Goal: Task Accomplishment & Management: Manage account settings

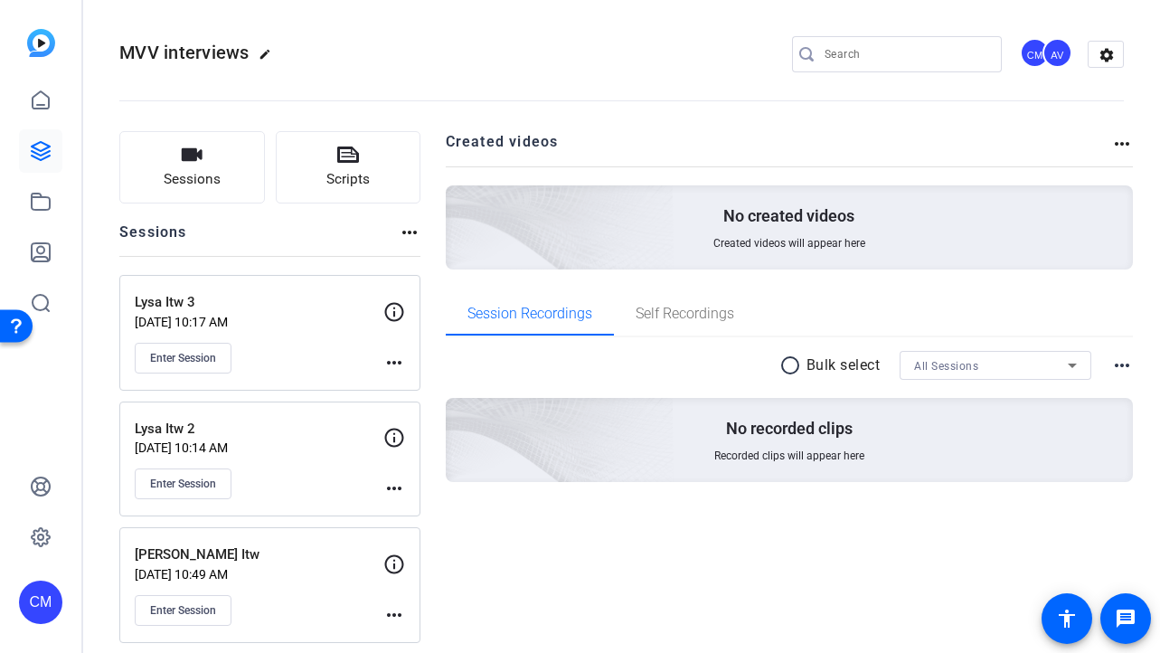
scroll to position [138, 0]
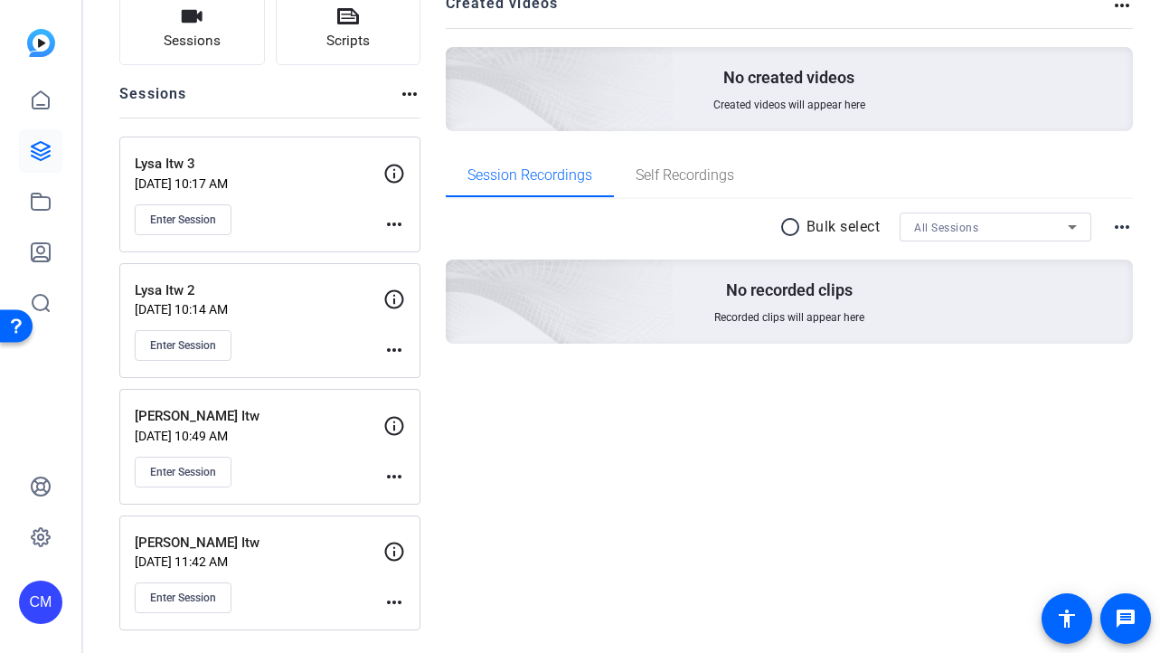
click at [396, 476] on mat-icon "more_horiz" at bounding box center [394, 477] width 22 height 22
click at [423, 494] on span "Edit Session" at bounding box center [439, 503] width 82 height 22
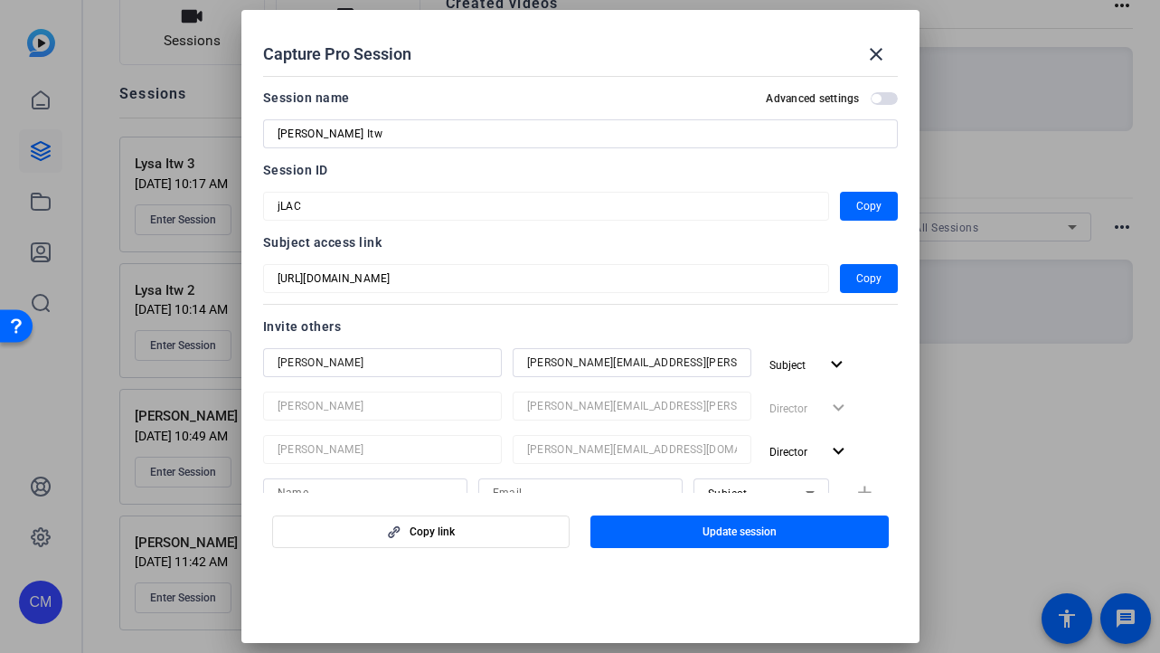
scroll to position [126, 0]
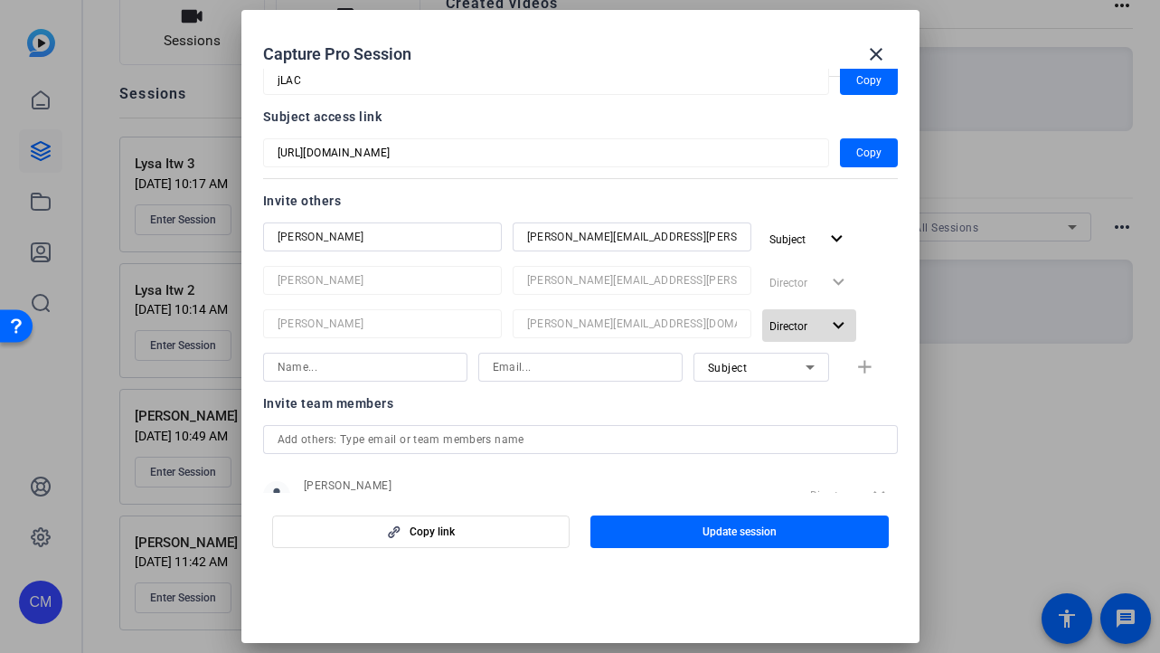
click at [832, 325] on mat-icon "expand_more" at bounding box center [838, 326] width 23 height 23
click at [802, 391] on span "Remove User" at bounding box center [809, 395] width 67 height 13
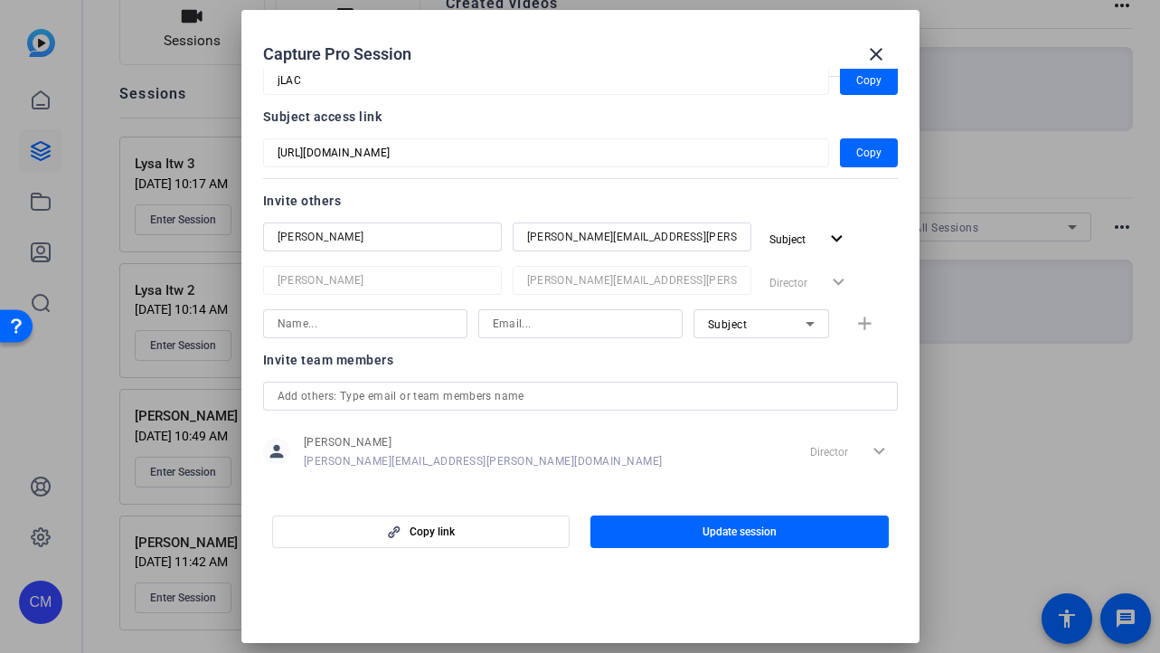
click at [373, 322] on input at bounding box center [364, 324] width 175 height 22
type input "Shaye"
click at [531, 325] on input at bounding box center [580, 324] width 175 height 22
type input "shanae.gossen@capitalone.com"
click at [870, 334] on mat-icon "add" at bounding box center [864, 324] width 23 height 23
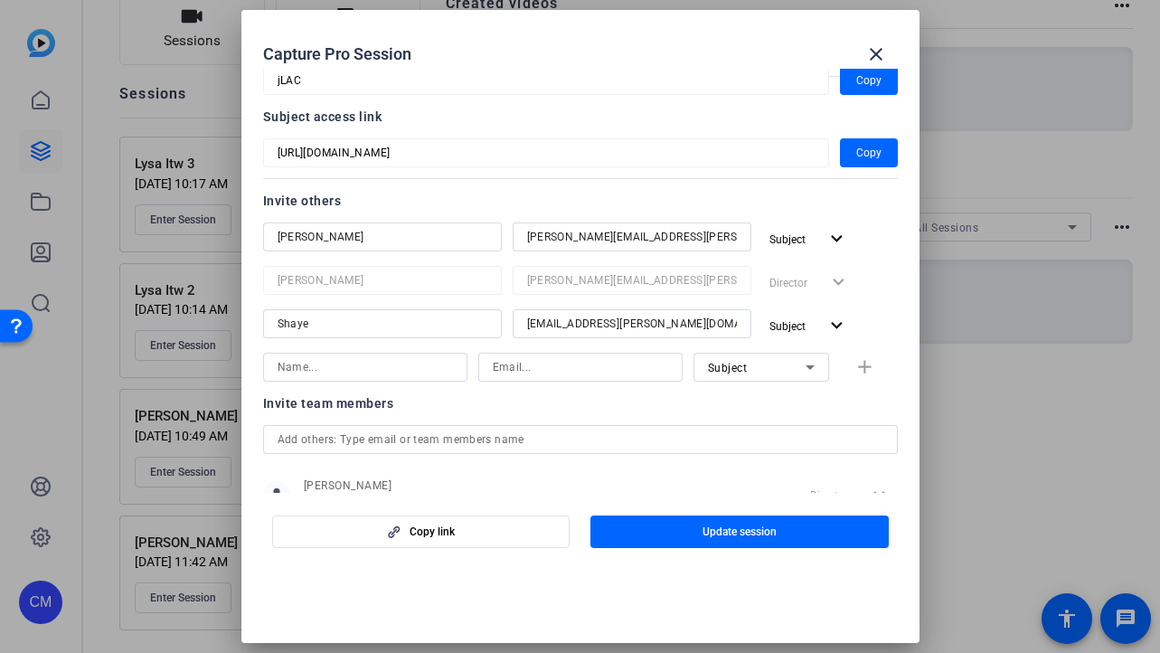
scroll to position [187, 0]
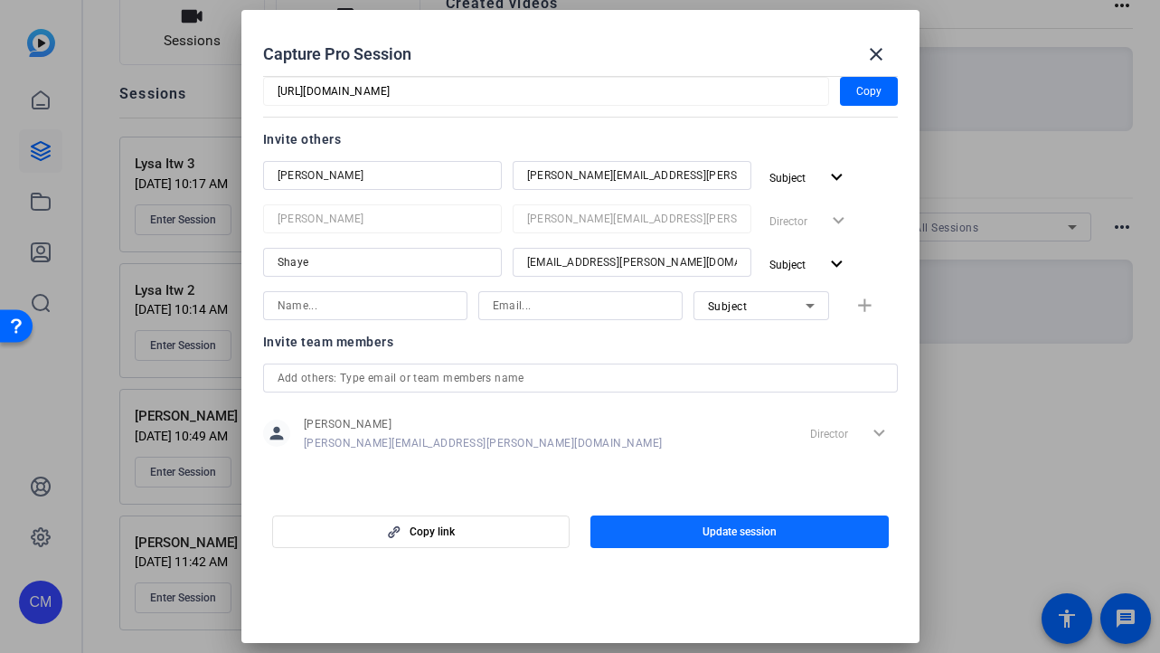
click at [737, 530] on span "Update session" at bounding box center [739, 531] width 74 height 14
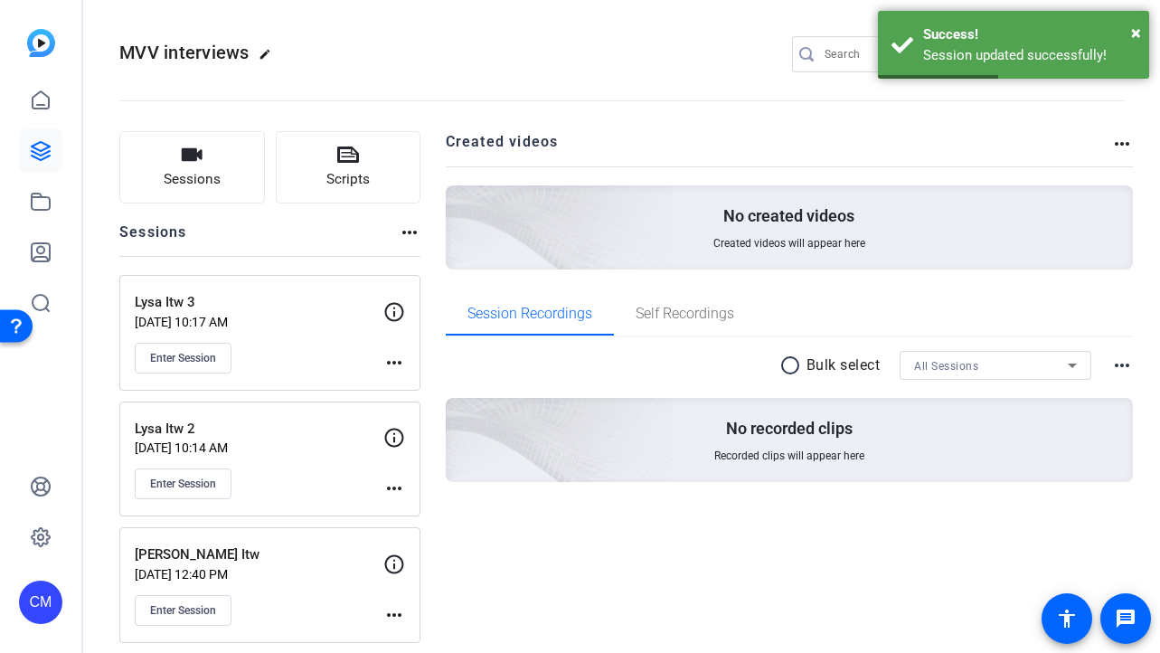
scroll to position [5, 0]
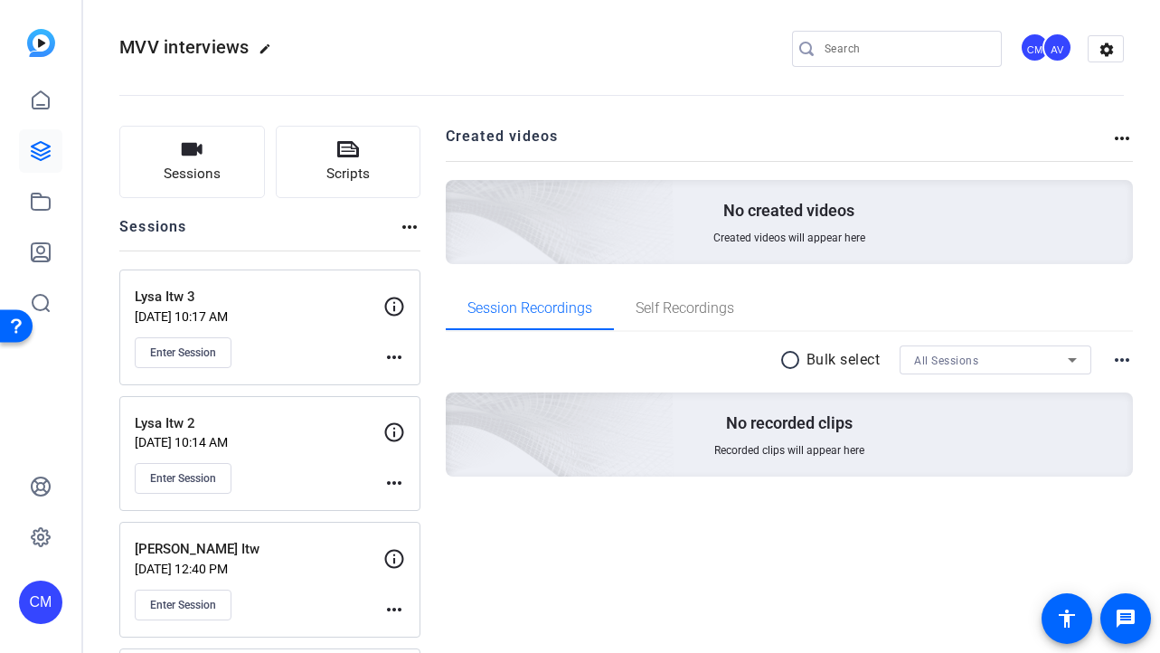
click at [261, 46] on mat-icon "edit" at bounding box center [270, 53] width 22 height 22
click at [290, 47] on span "check_circle" at bounding box center [282, 49] width 22 height 22
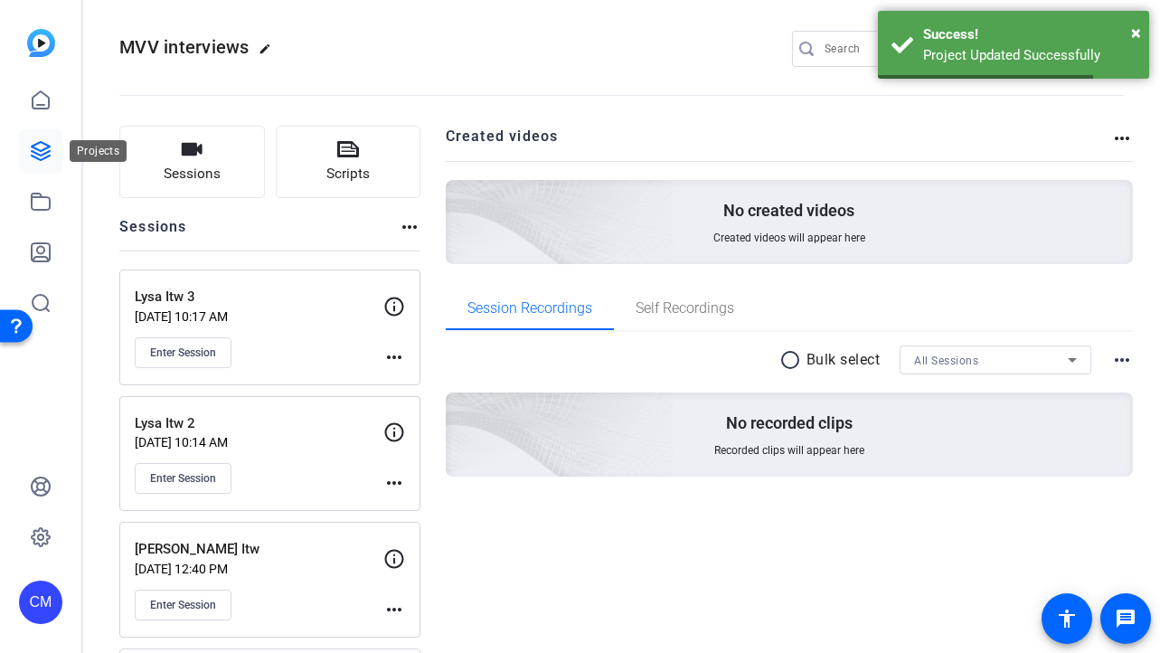
click at [32, 160] on icon at bounding box center [41, 151] width 22 height 22
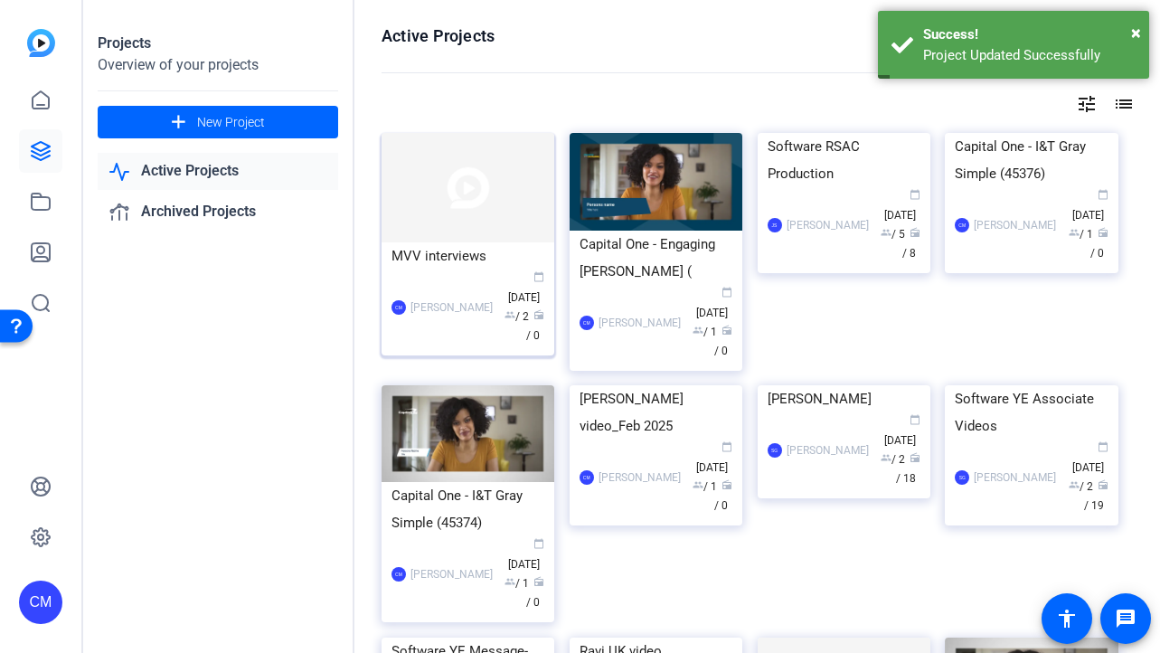
click at [467, 195] on img at bounding box center [467, 187] width 173 height 109
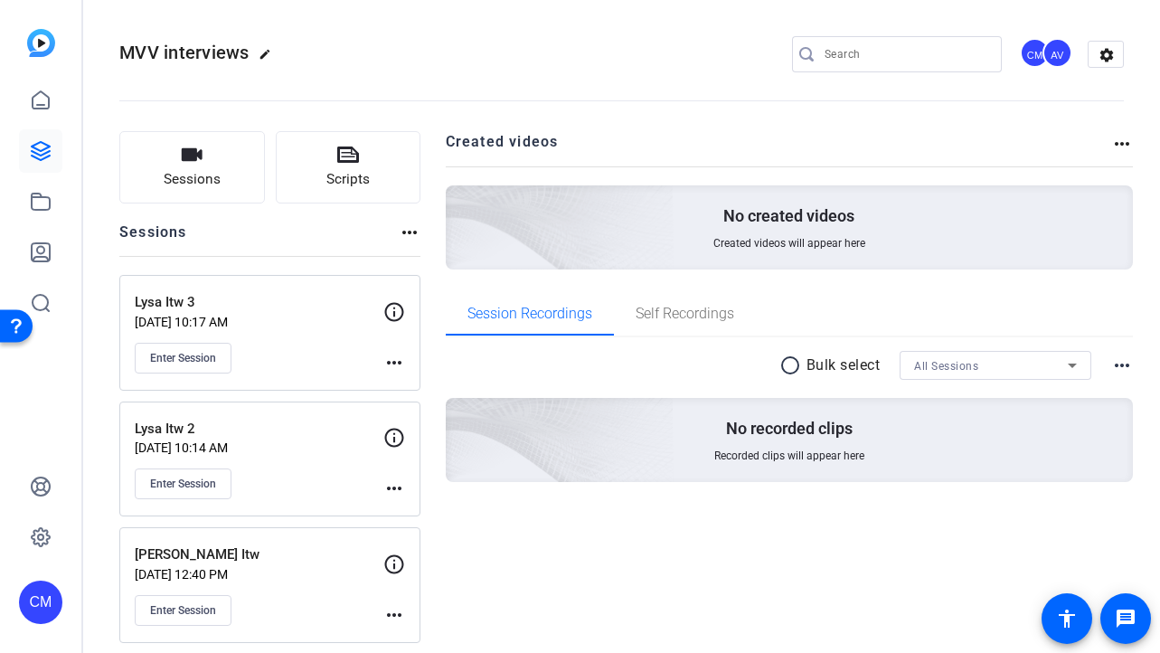
scroll to position [138, 0]
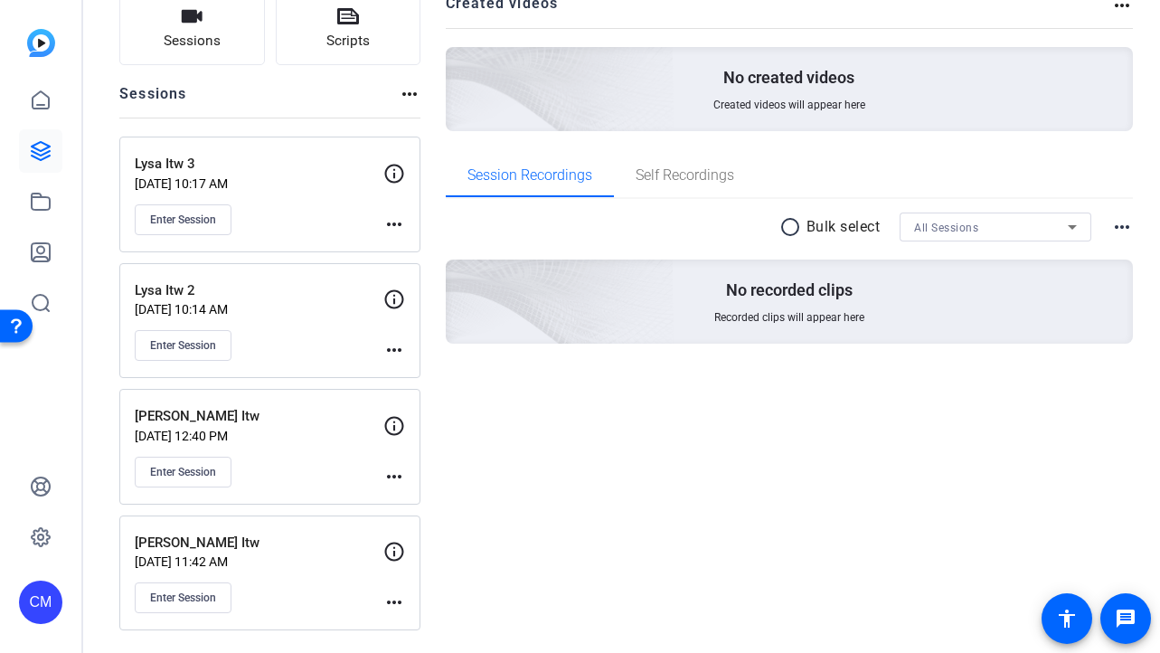
click at [388, 474] on mat-icon "more_horiz" at bounding box center [394, 477] width 22 height 22
click at [391, 475] on div at bounding box center [580, 326] width 1160 height 653
click at [389, 469] on mat-icon "more_horiz" at bounding box center [394, 477] width 22 height 22
click at [410, 505] on span "Edit Session" at bounding box center [439, 503] width 82 height 22
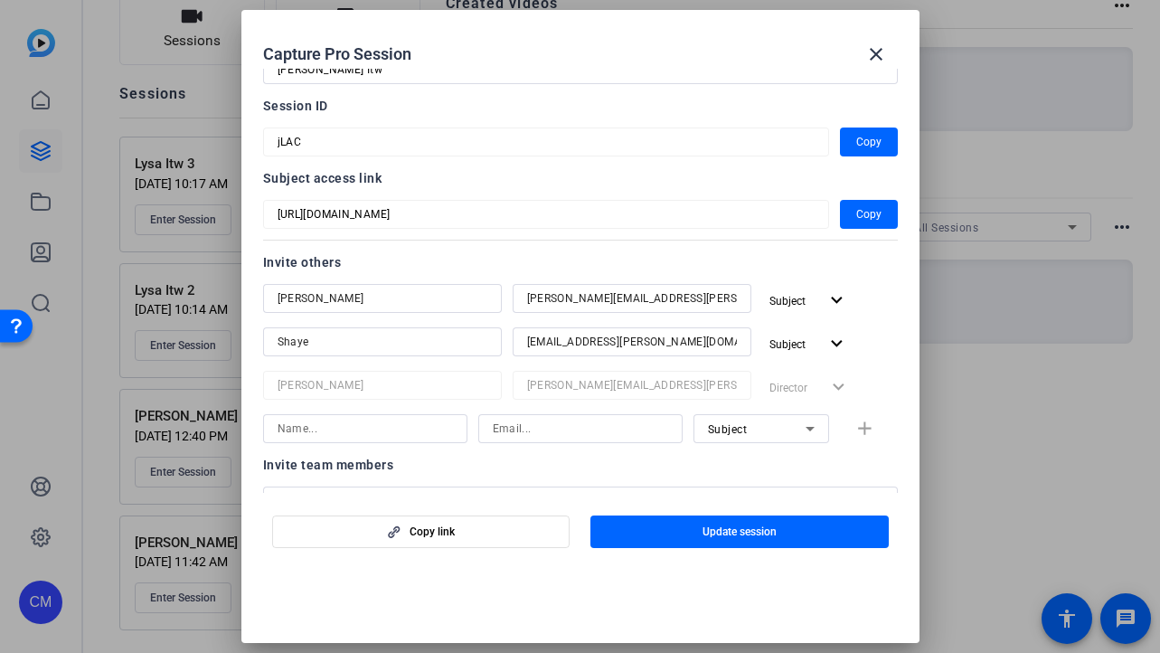
scroll to position [66, 0]
click at [835, 343] on mat-icon "expand_more" at bounding box center [836, 342] width 23 height 23
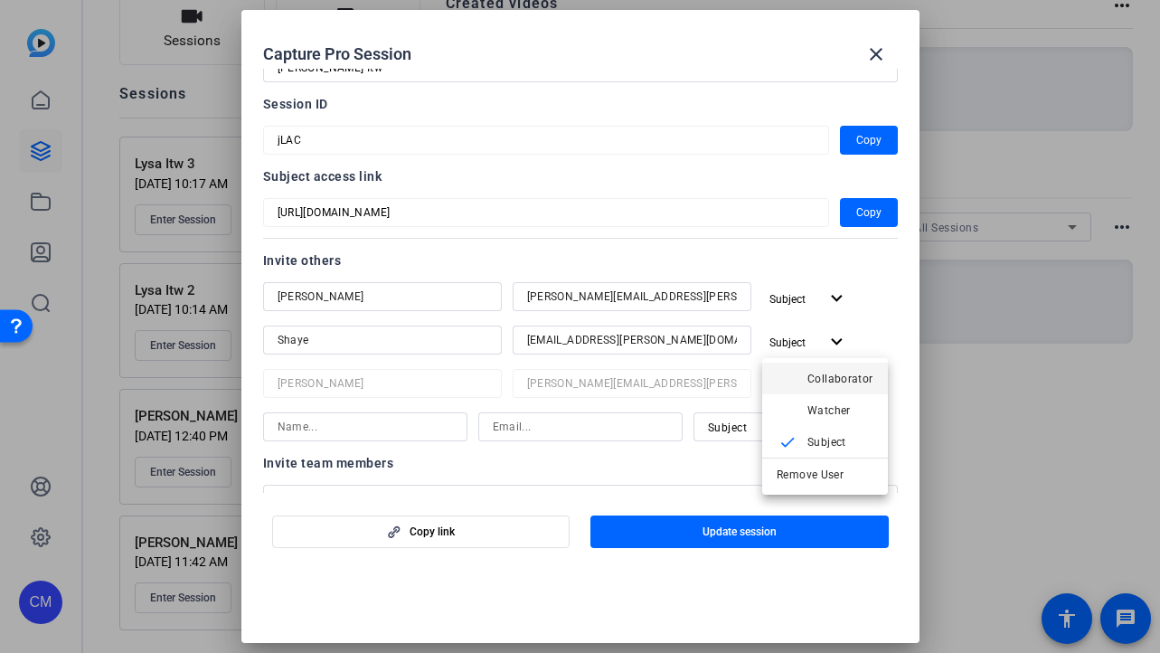
click at [840, 381] on span "Collaborator" at bounding box center [840, 378] width 66 height 13
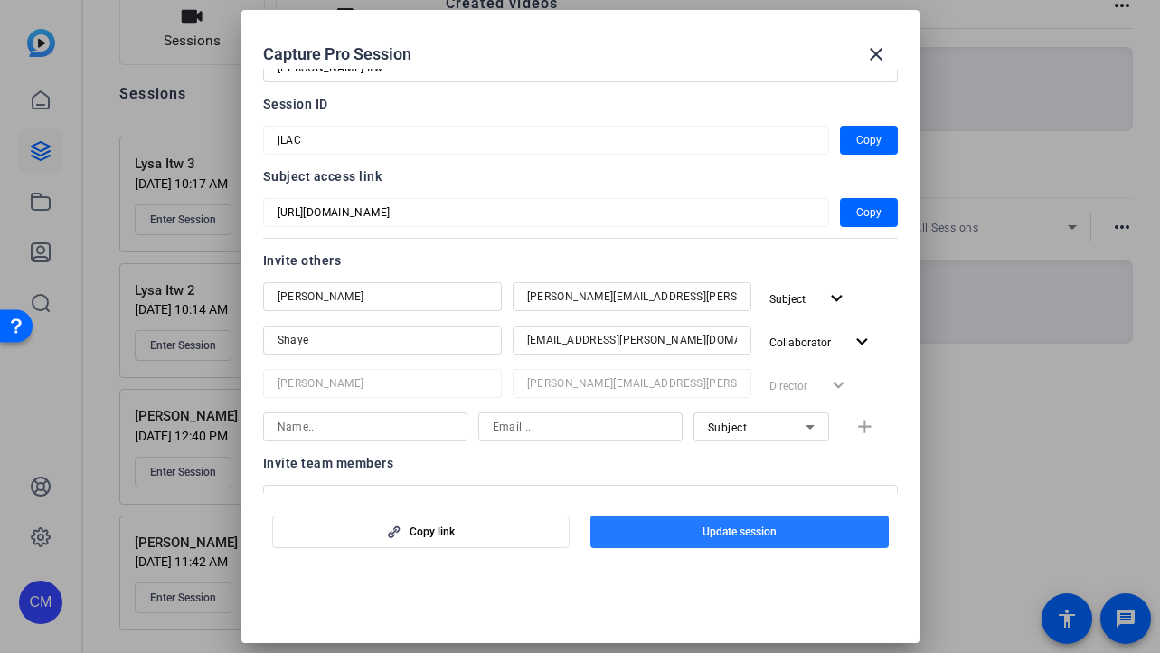
click at [664, 519] on span "button" at bounding box center [739, 531] width 298 height 43
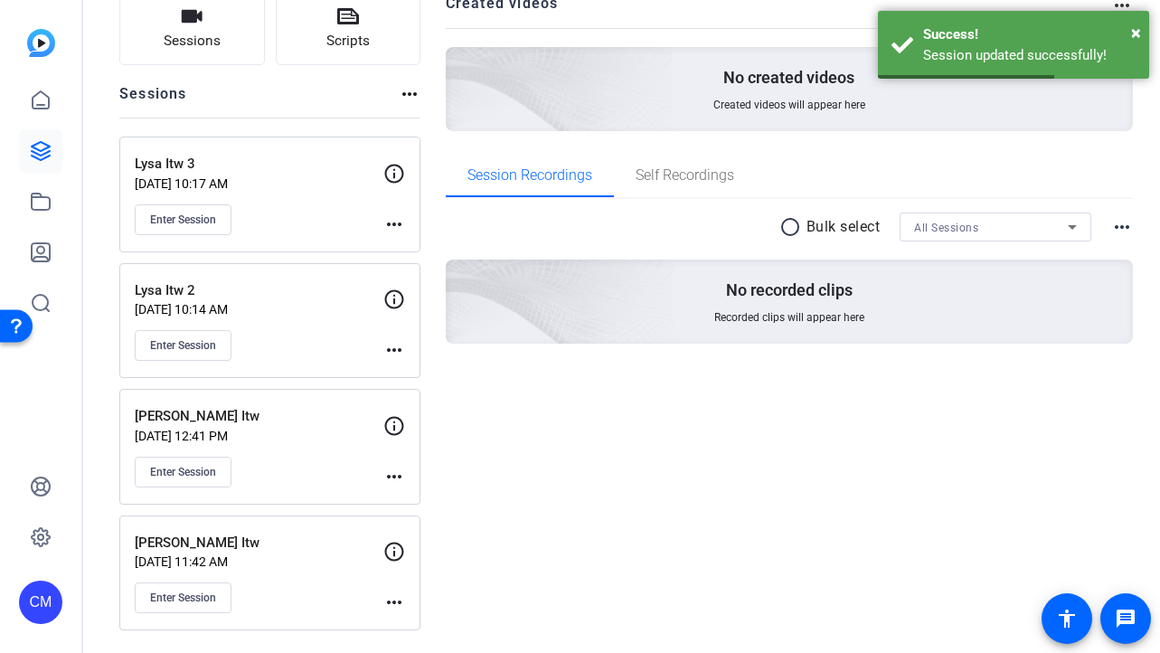
click at [395, 473] on mat-icon "more_horiz" at bounding box center [394, 477] width 22 height 22
click at [420, 498] on span "Edit Session" at bounding box center [439, 503] width 82 height 22
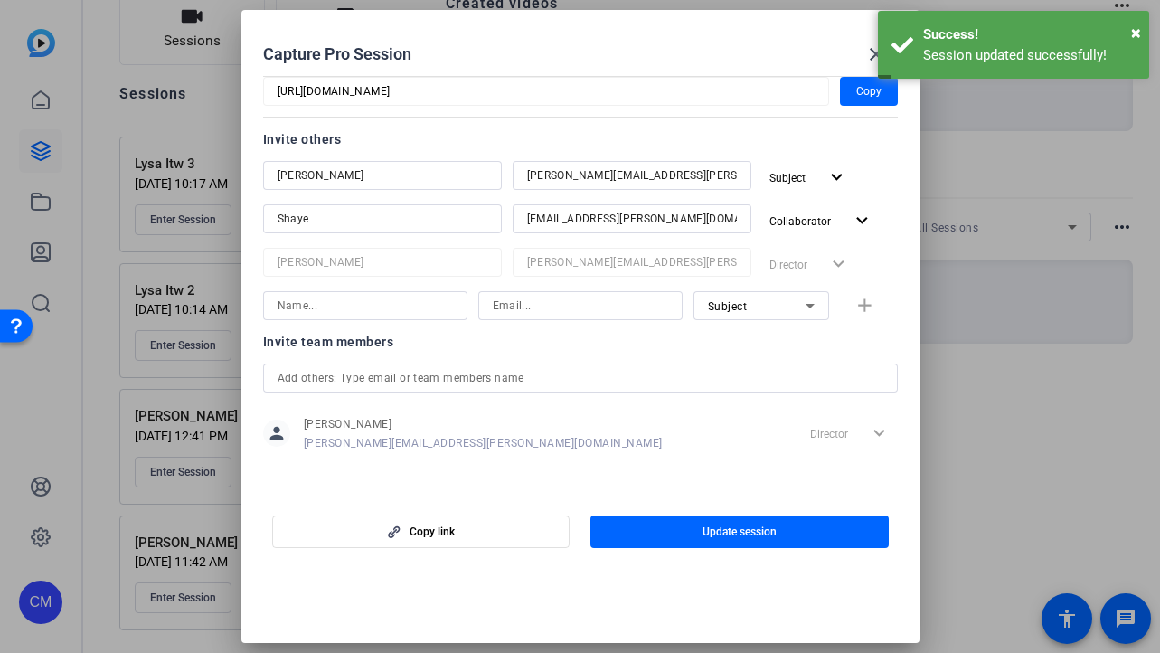
scroll to position [0, 0]
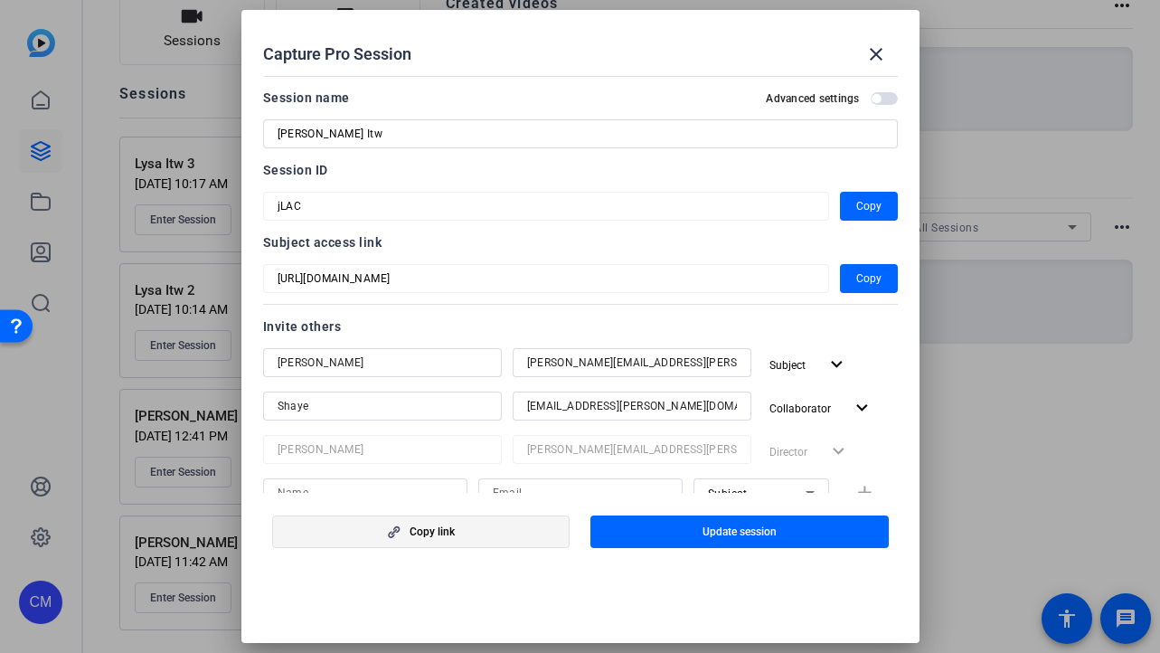
click at [421, 530] on span "Copy link" at bounding box center [431, 531] width 45 height 14
click at [856, 279] on span "Copy" at bounding box center [868, 279] width 25 height 22
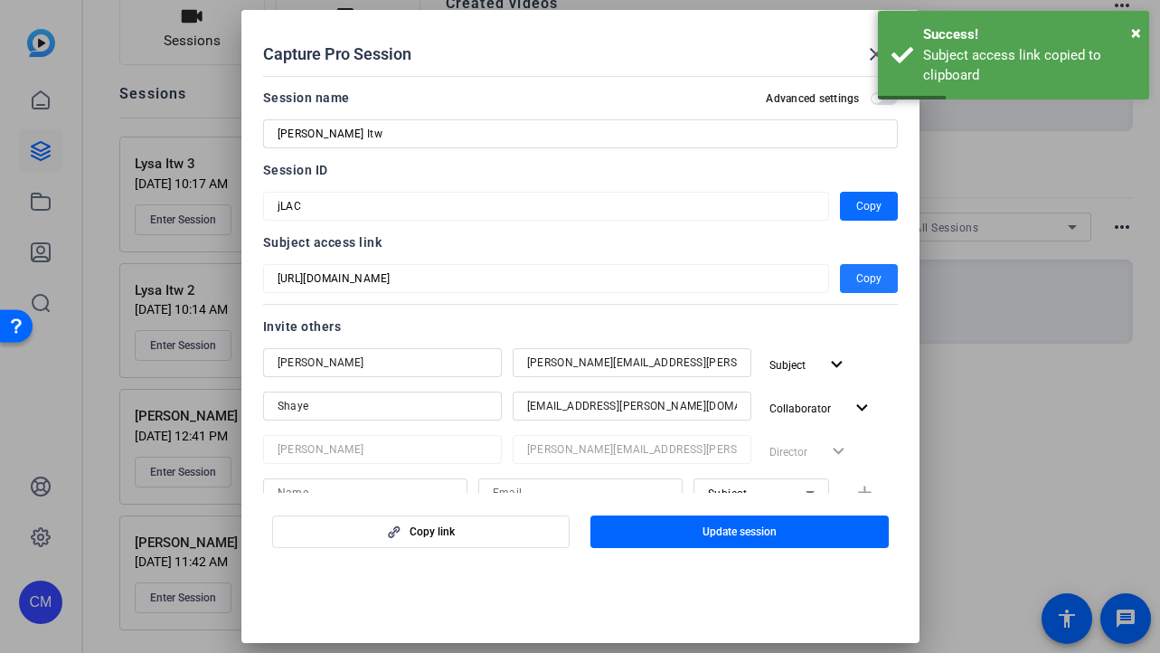
click at [872, 213] on span "Copy" at bounding box center [868, 206] width 25 height 22
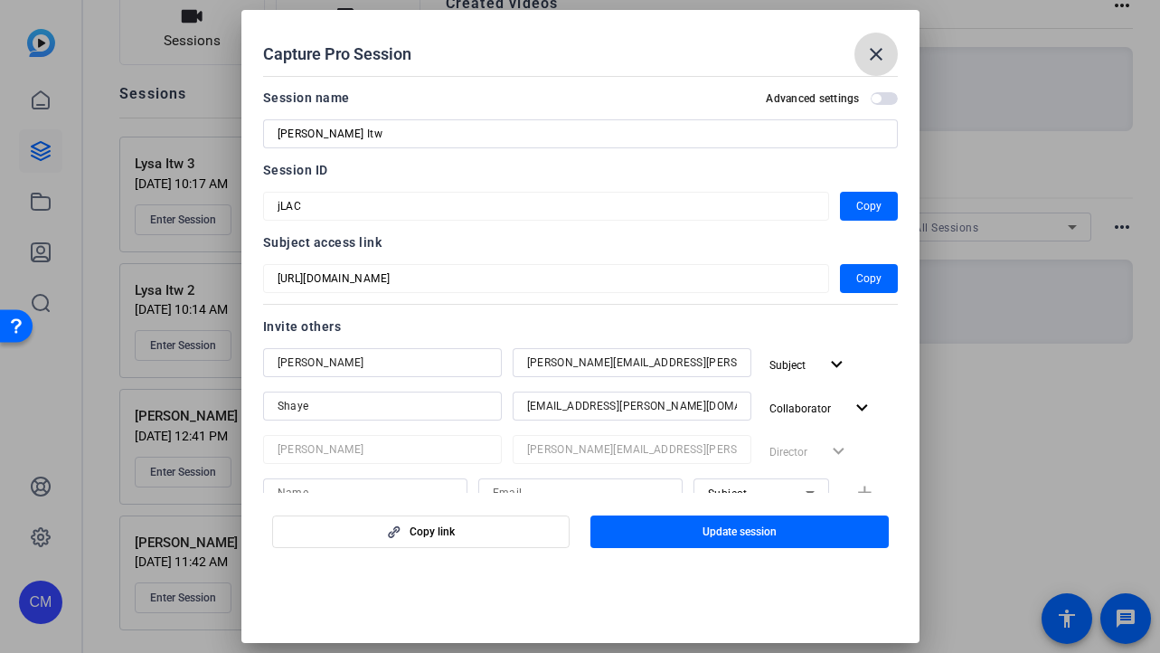
click at [862, 63] on span at bounding box center [875, 54] width 43 height 43
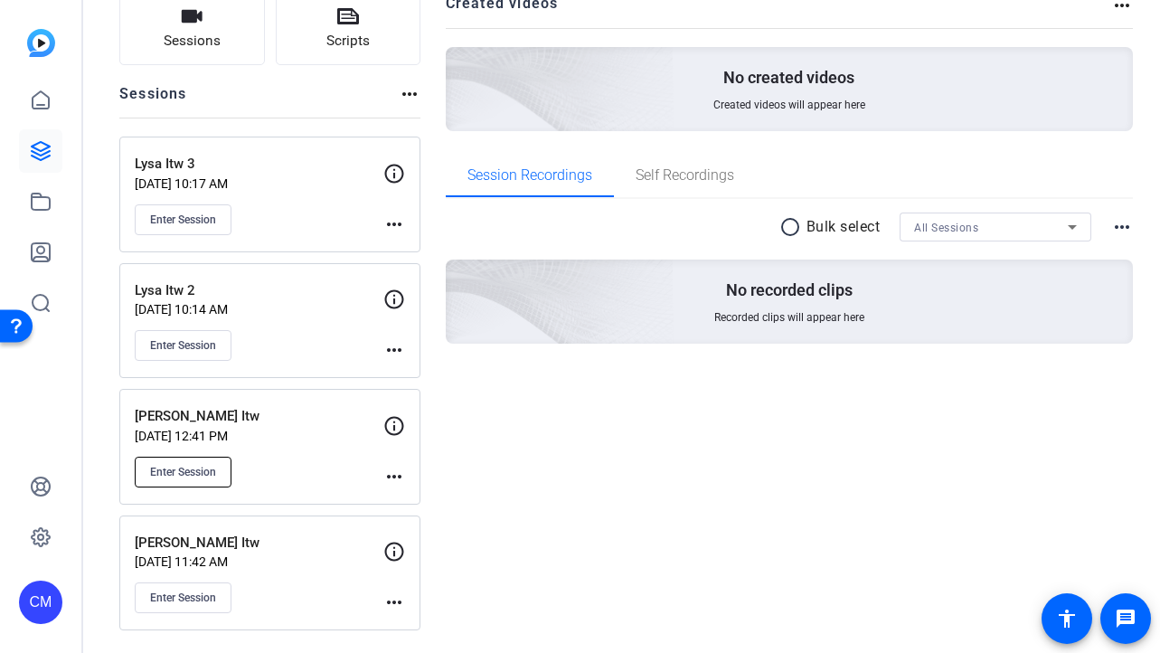
click at [158, 472] on span "Enter Session" at bounding box center [183, 472] width 66 height 14
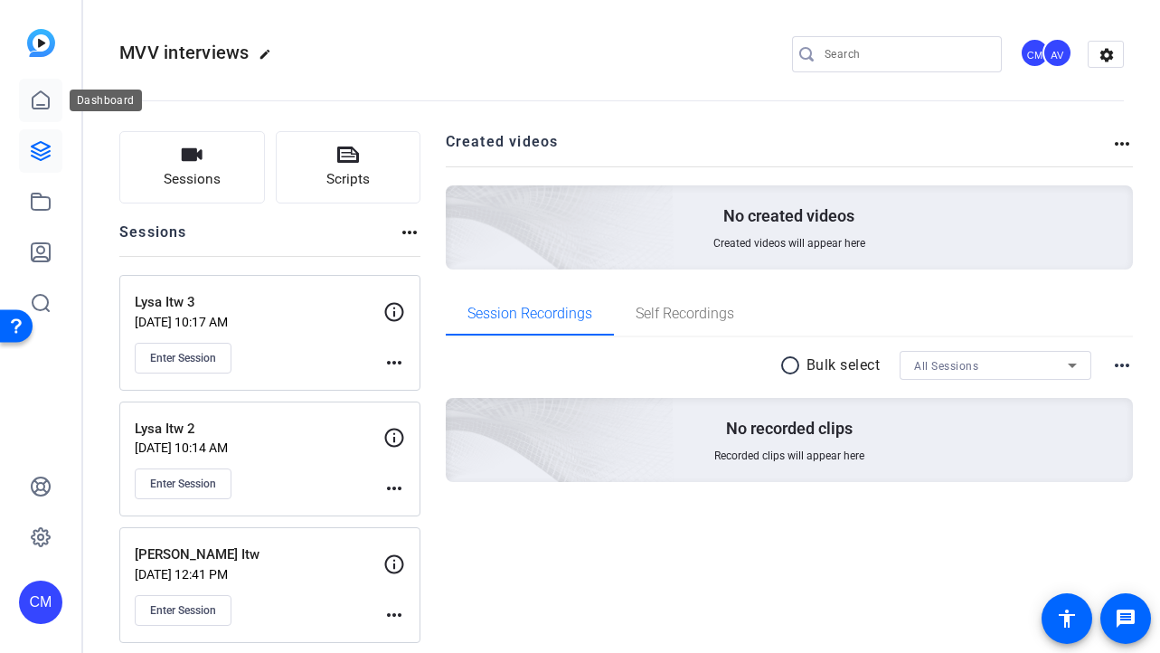
click at [30, 107] on icon at bounding box center [41, 100] width 22 height 22
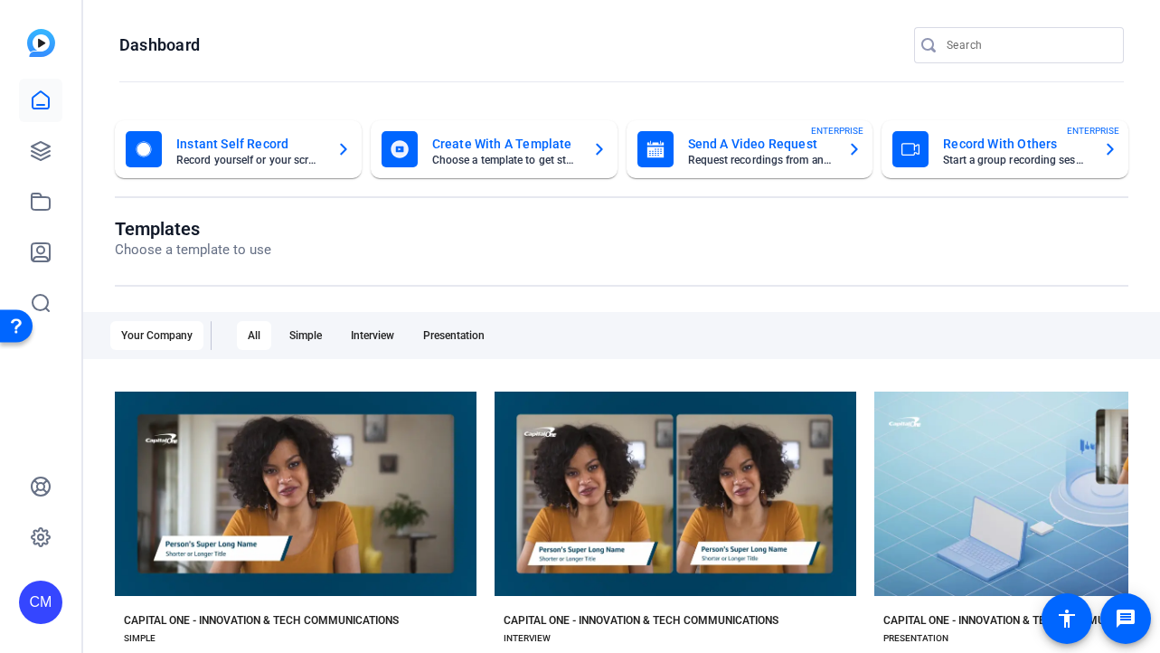
click at [693, 143] on mat-card-title "Send A Video Request" at bounding box center [761, 144] width 146 height 22
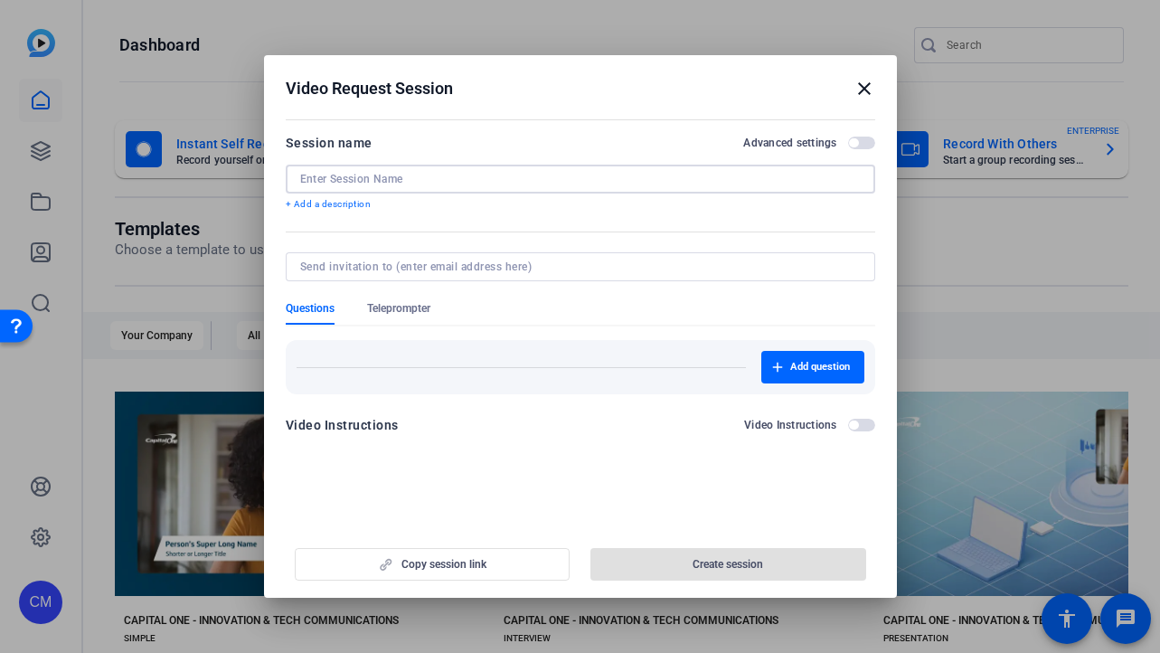
click at [505, 183] on input at bounding box center [580, 179] width 560 height 14
click at [860, 88] on mat-icon "close" at bounding box center [864, 89] width 22 height 22
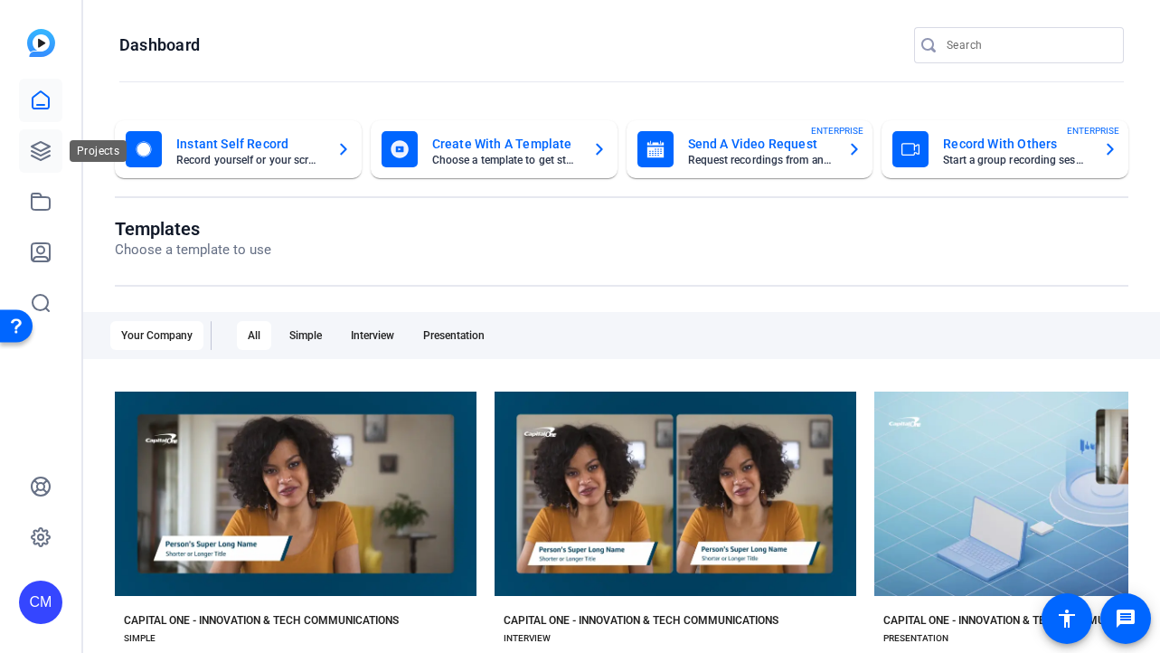
click at [38, 160] on icon at bounding box center [41, 151] width 22 height 22
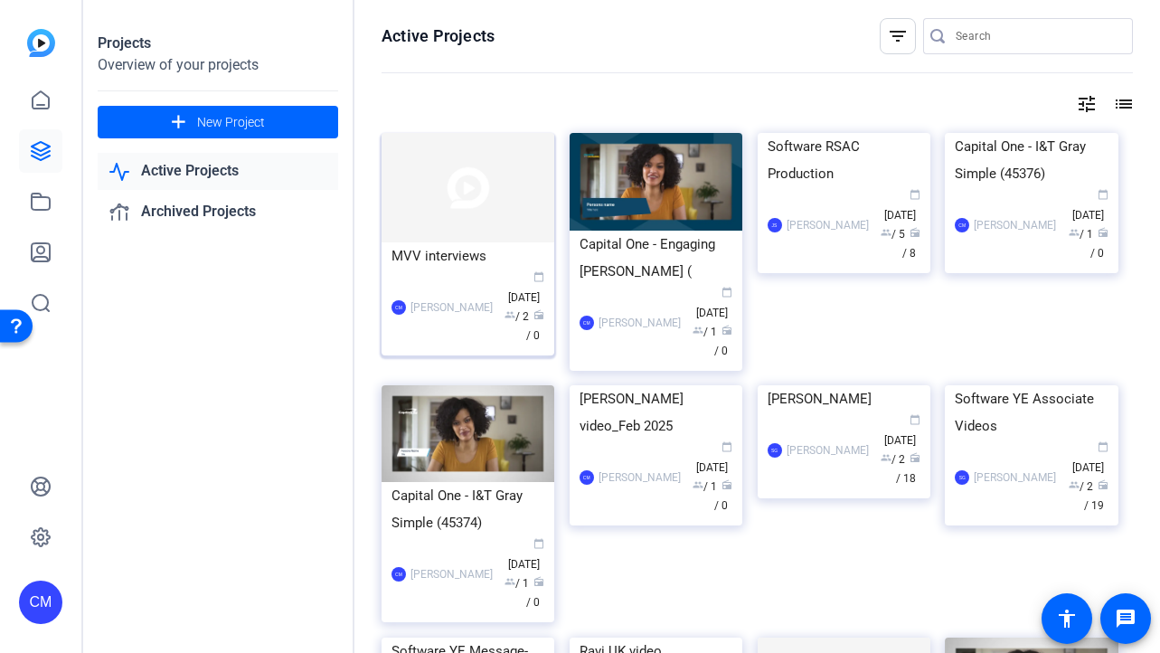
click at [424, 191] on img at bounding box center [467, 187] width 173 height 109
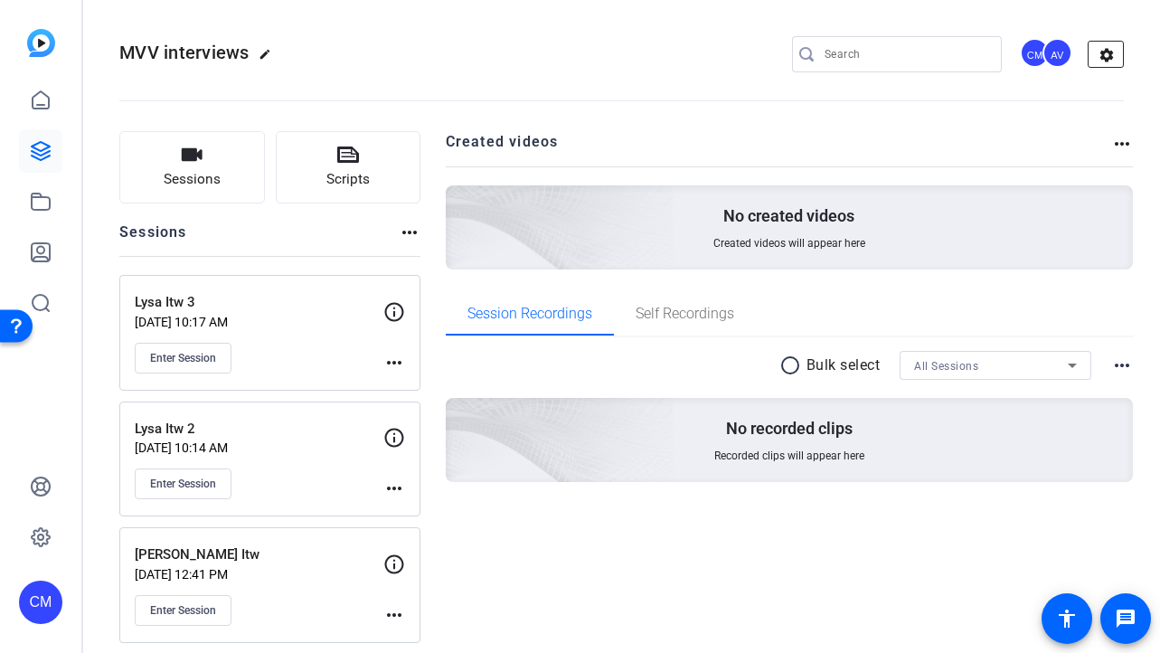
click at [1101, 57] on mat-icon "settings" at bounding box center [1106, 55] width 36 height 27
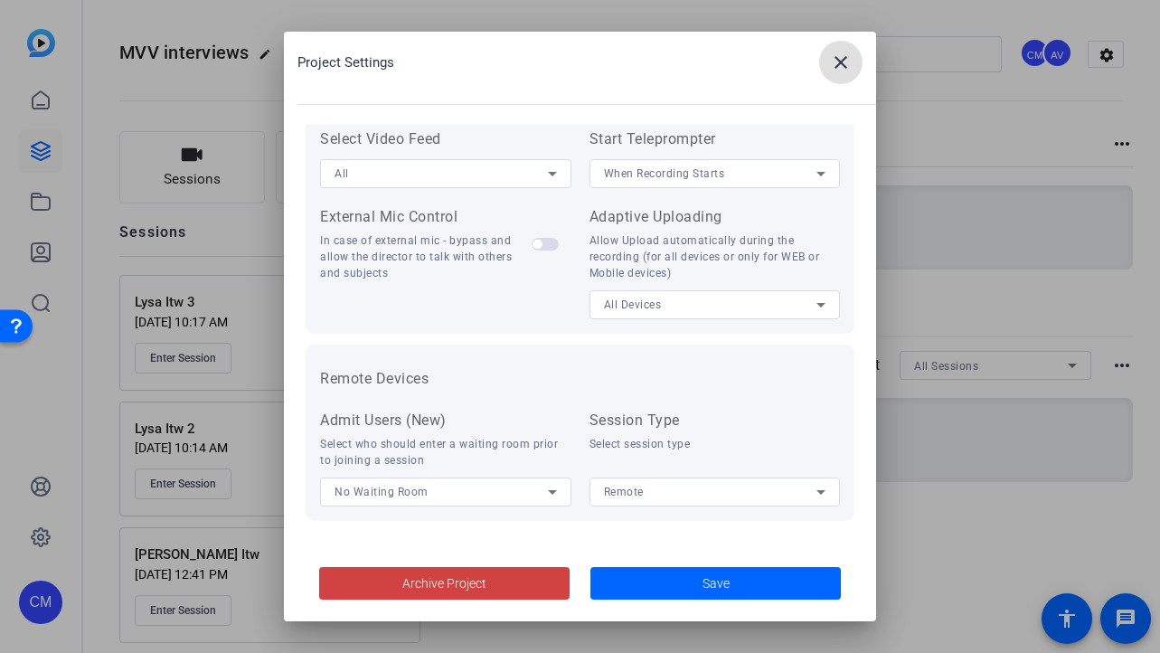
scroll to position [392, 0]
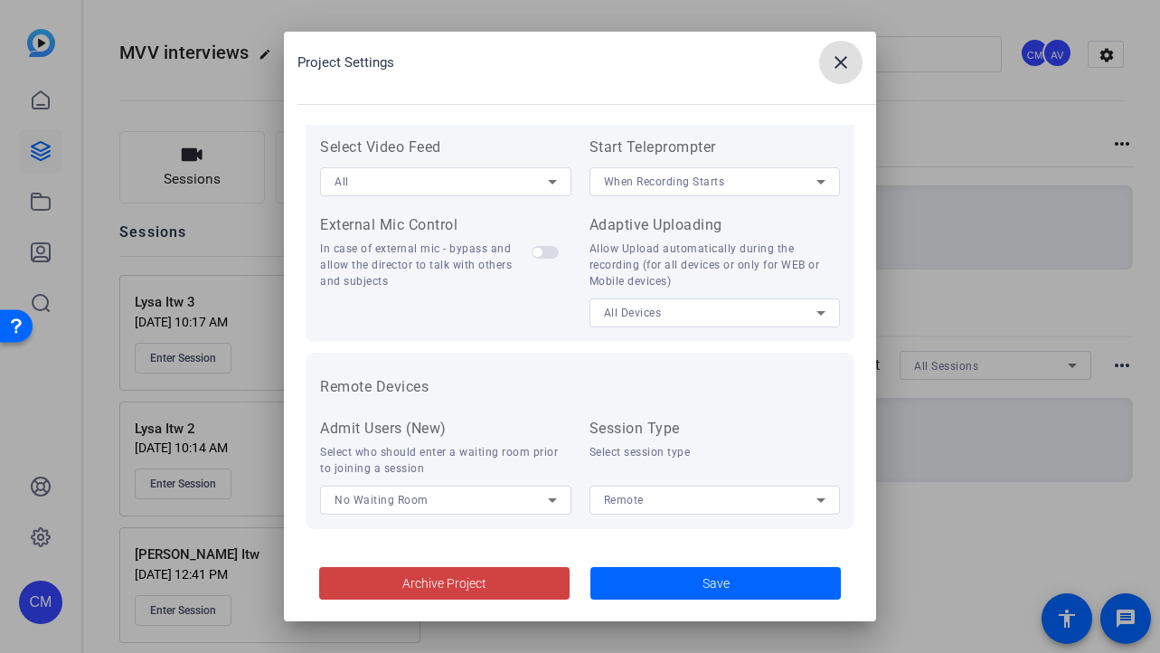
click at [657, 514] on div at bounding box center [714, 524] width 251 height 20
click at [661, 502] on div "Remote" at bounding box center [710, 499] width 213 height 23
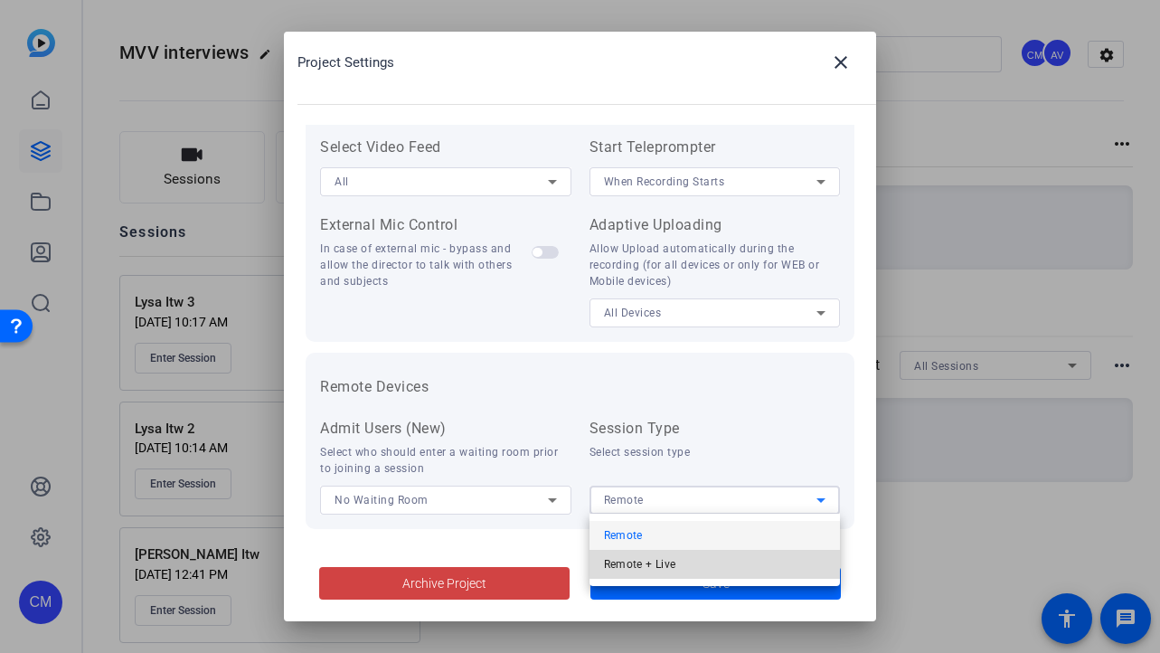
click at [637, 560] on span "Remote + Live" at bounding box center [640, 564] width 72 height 22
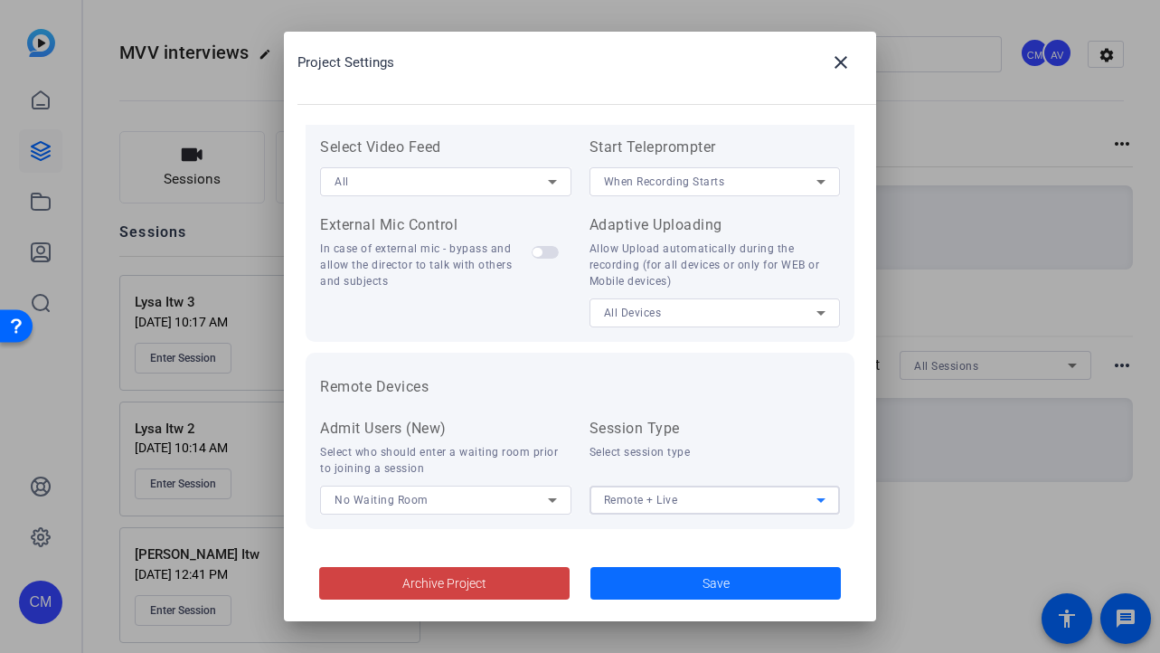
click at [675, 585] on span at bounding box center [715, 582] width 250 height 43
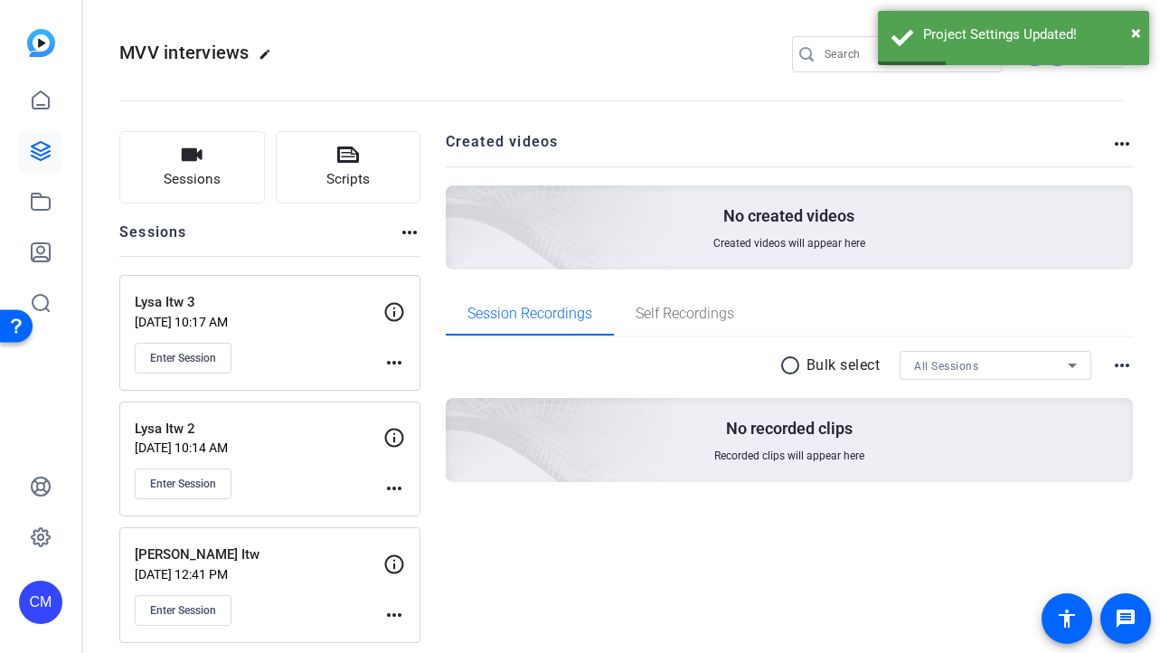
click at [887, 130] on div "Sessions Scripts Sessions more_horiz Lysa Itw 3 Oct 03, 2025 @ 10:17 AM Enter S…" at bounding box center [621, 449] width 1077 height 682
click at [1136, 26] on span "×" at bounding box center [1136, 33] width 10 height 22
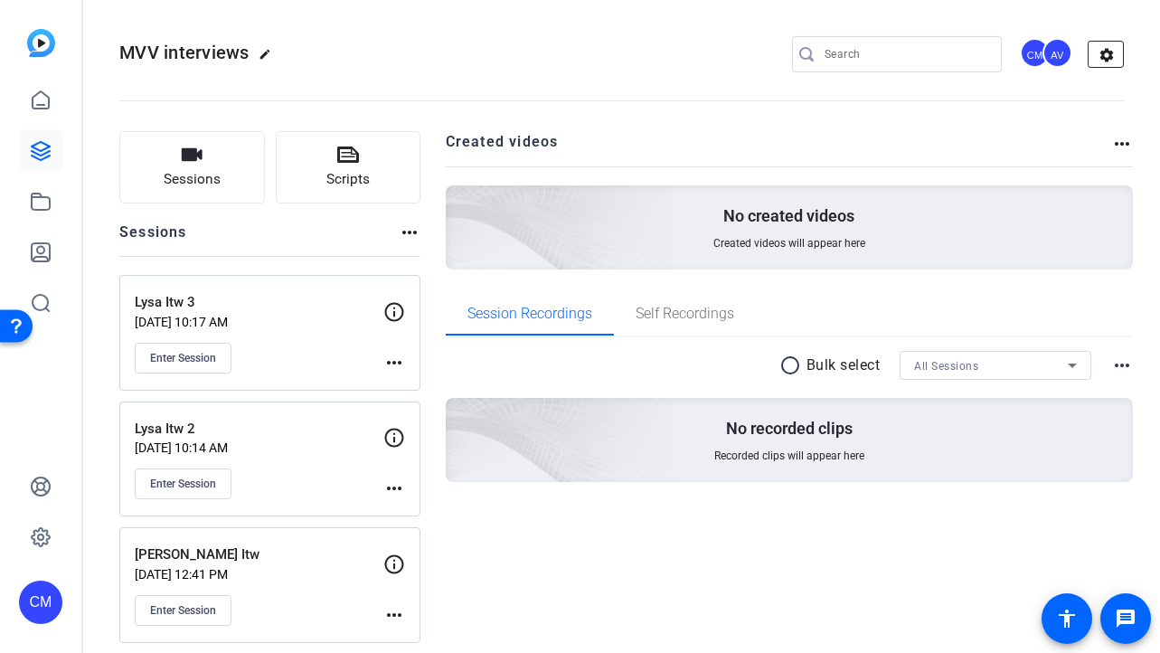
click at [1103, 57] on mat-icon "settings" at bounding box center [1106, 55] width 36 height 27
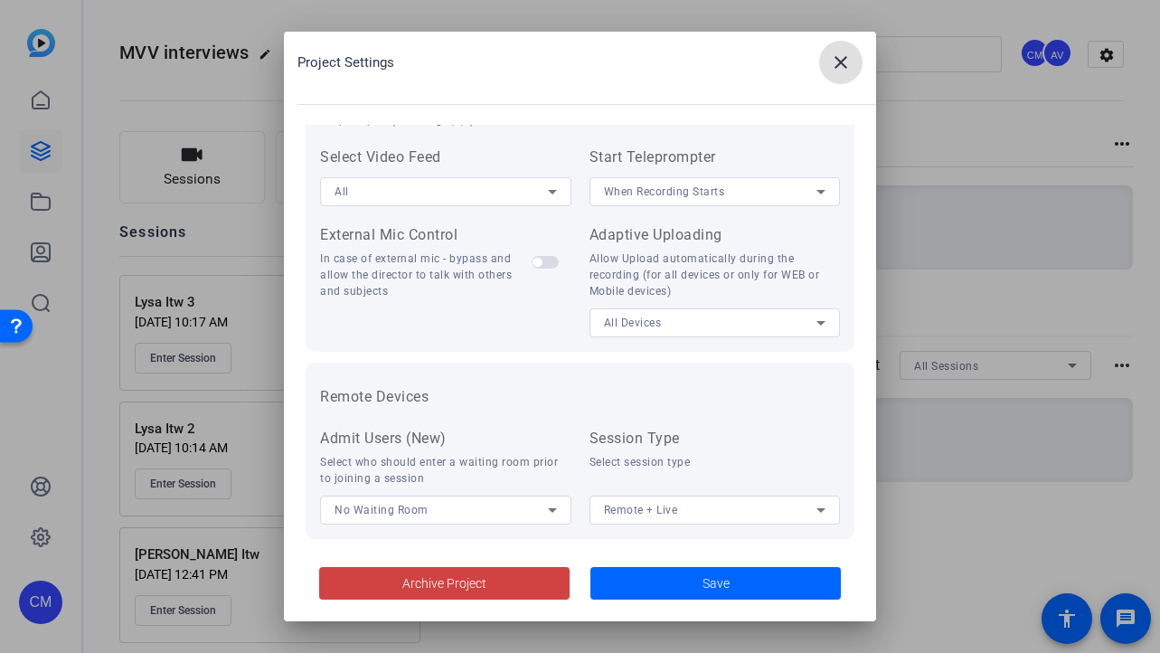
scroll to position [400, 0]
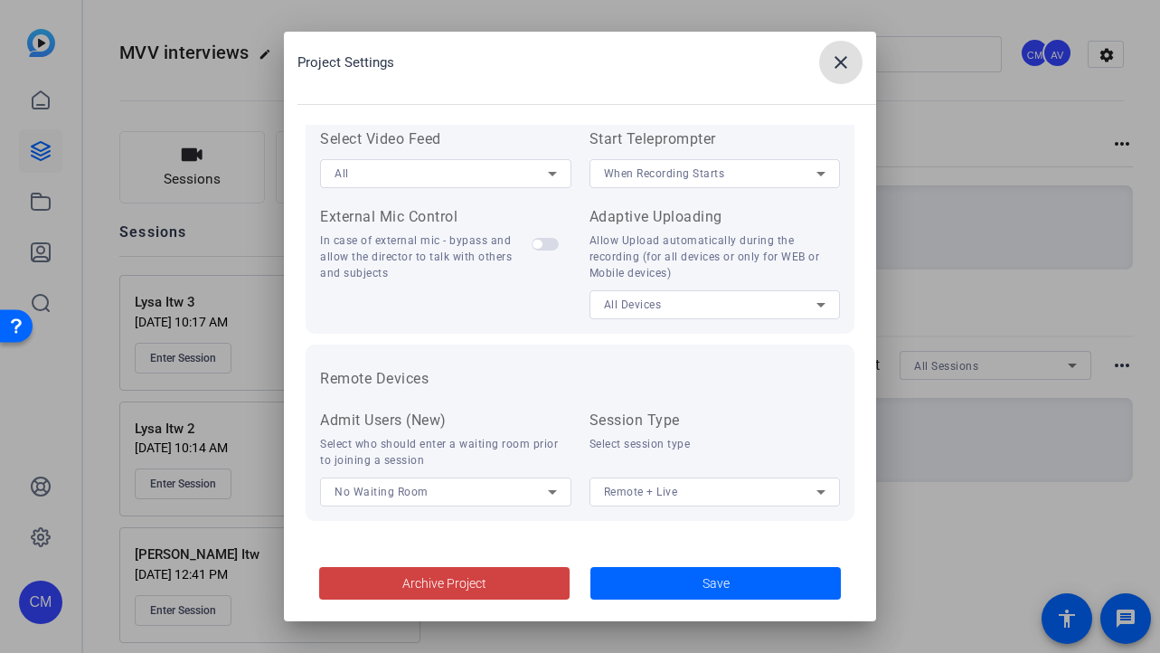
click at [413, 488] on span "No Waiting Room" at bounding box center [381, 491] width 94 height 13
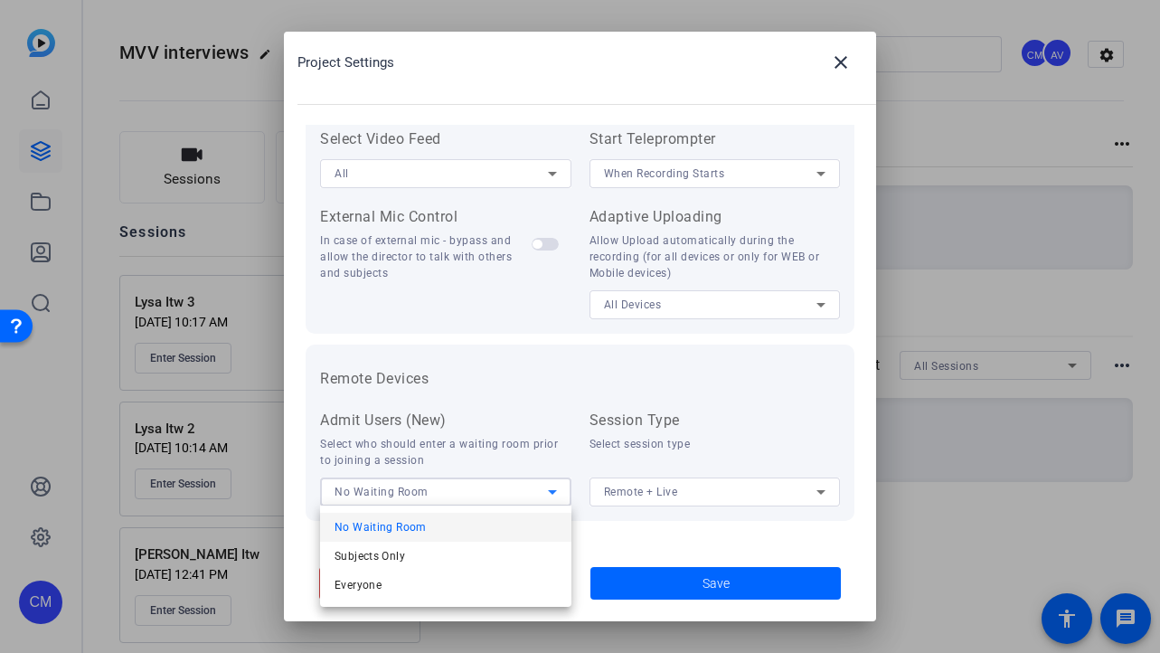
click at [513, 405] on div at bounding box center [580, 326] width 1160 height 653
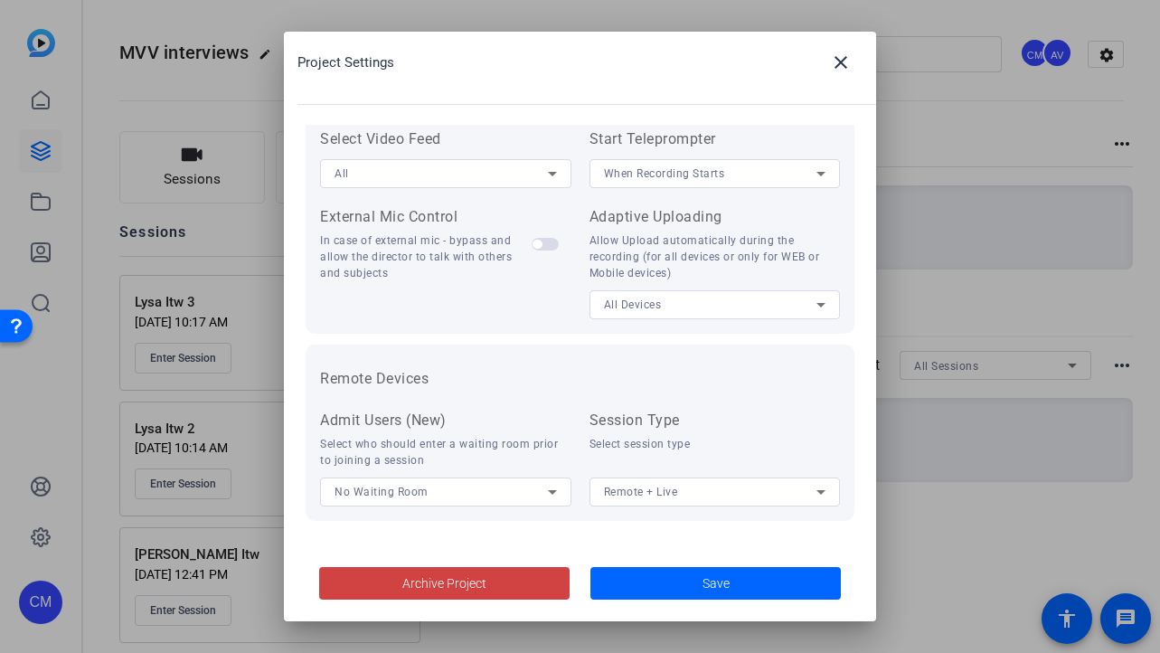
scroll to position [0, 0]
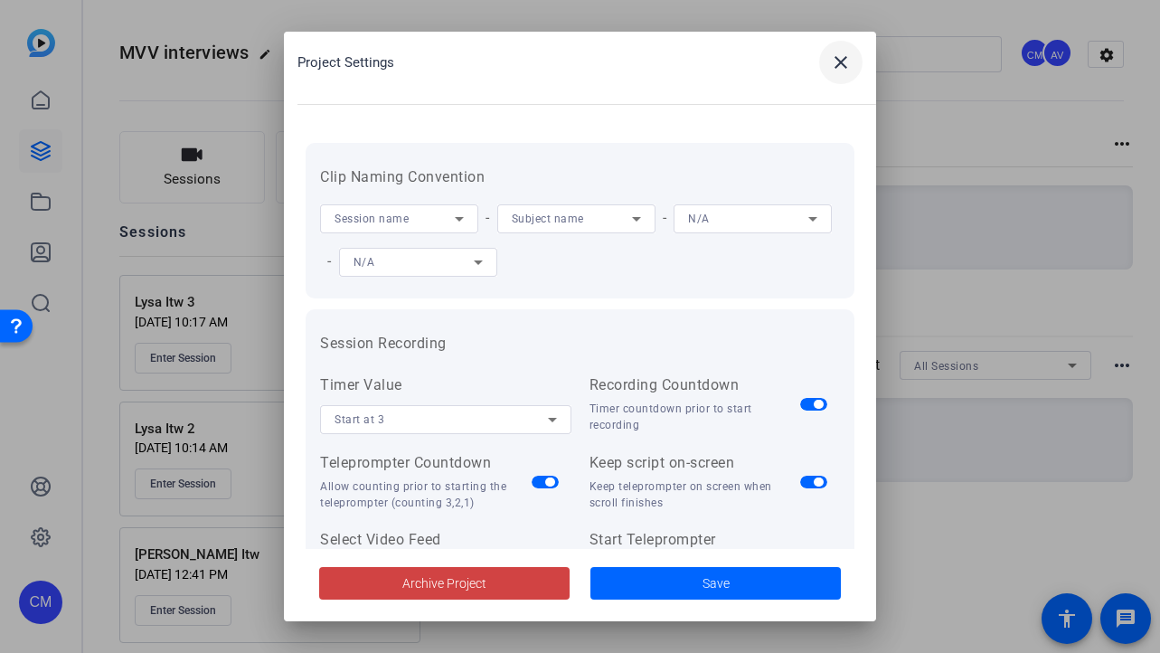
click at [846, 61] on mat-icon "close" at bounding box center [841, 63] width 22 height 22
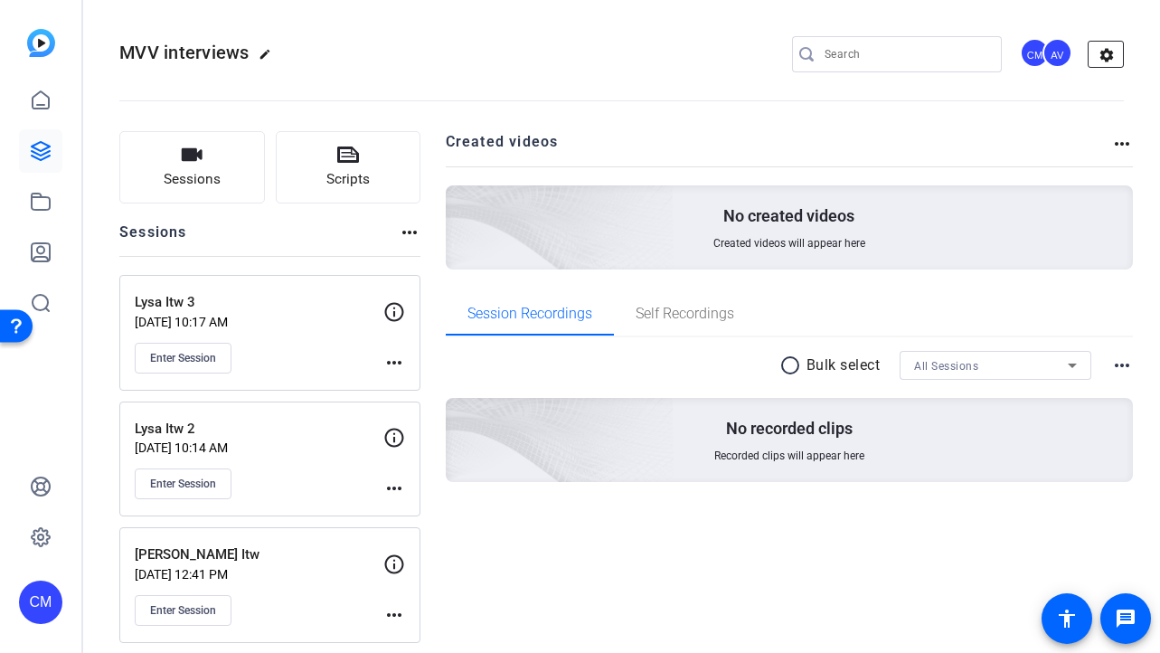
click at [1111, 52] on mat-icon "settings" at bounding box center [1106, 55] width 36 height 27
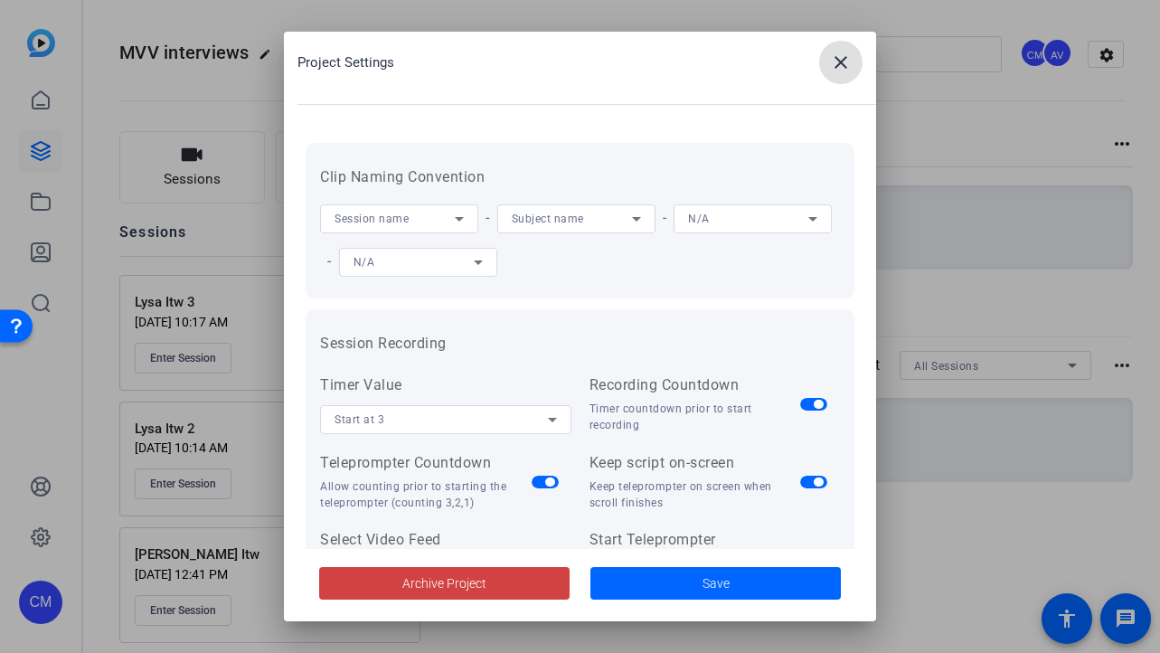
click at [845, 61] on mat-icon "close" at bounding box center [841, 63] width 22 height 22
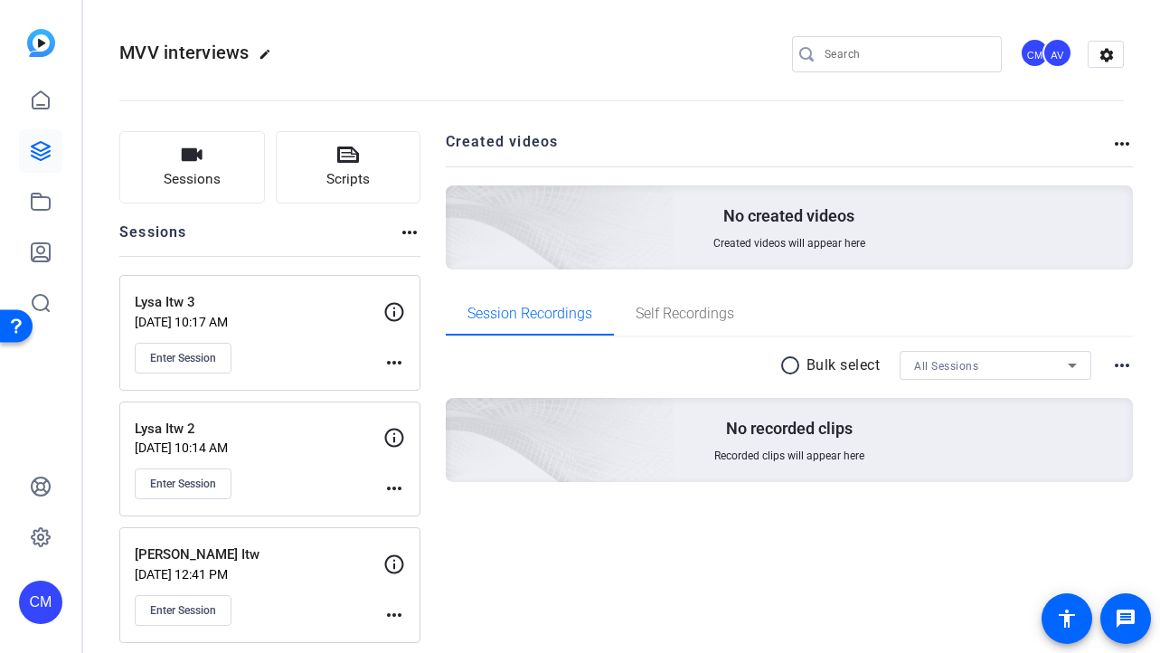
scroll to position [138, 0]
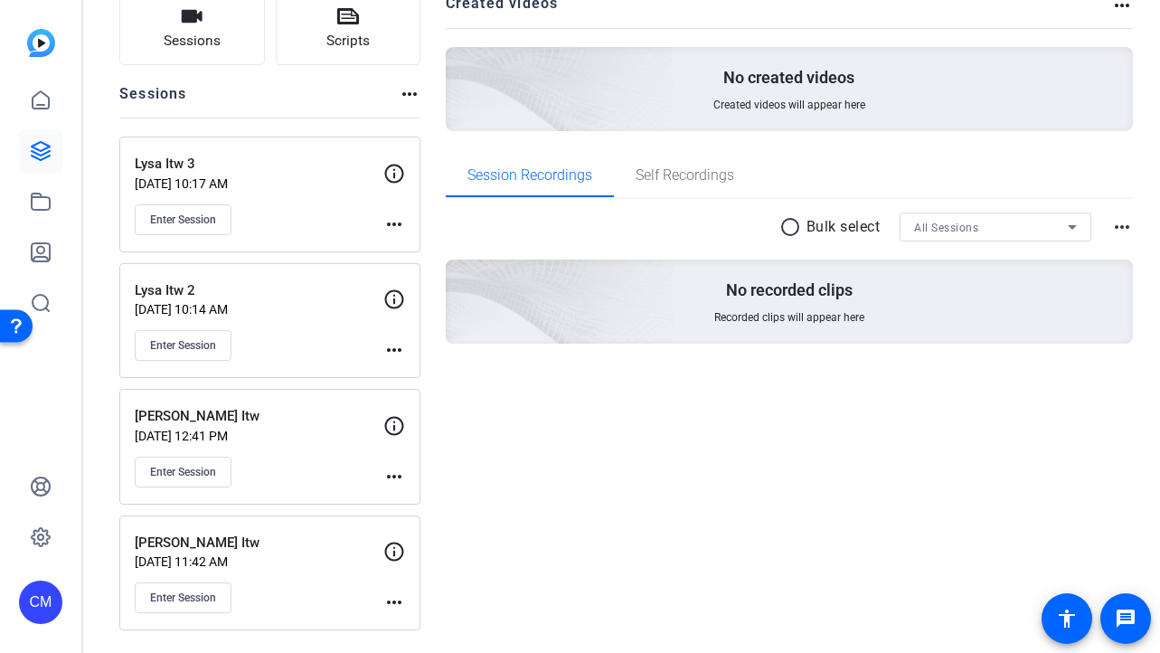
click at [398, 475] on mat-icon "more_horiz" at bounding box center [394, 477] width 22 height 22
click at [512, 260] on div at bounding box center [580, 326] width 1160 height 653
click at [409, 99] on mat-icon "more_horiz" at bounding box center [410, 94] width 22 height 22
click at [323, 127] on div at bounding box center [580, 326] width 1160 height 653
click at [396, 477] on mat-icon "more_horiz" at bounding box center [394, 477] width 22 height 22
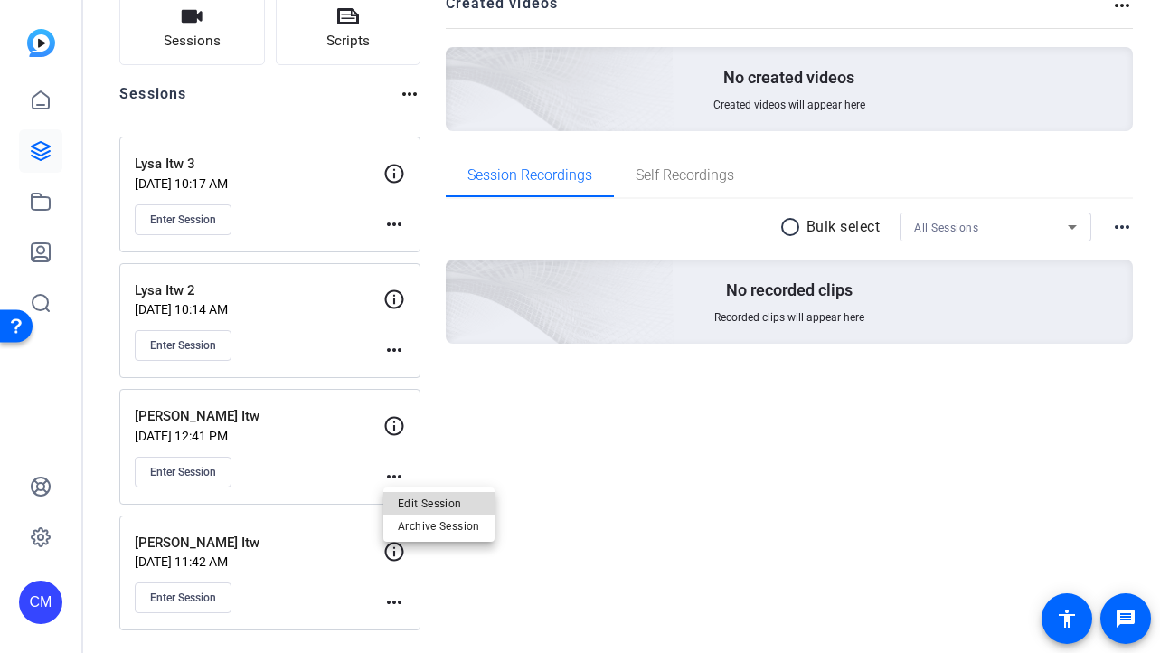
click at [419, 503] on span "Edit Session" at bounding box center [439, 503] width 82 height 22
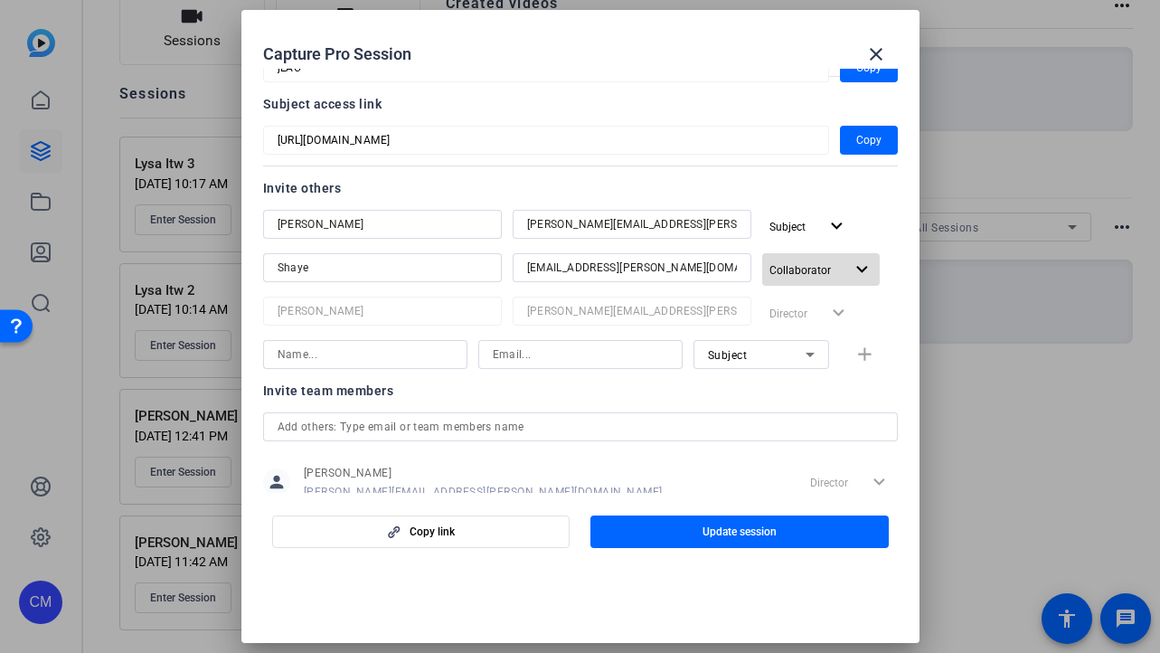
click at [858, 271] on mat-icon "expand_more" at bounding box center [862, 270] width 23 height 23
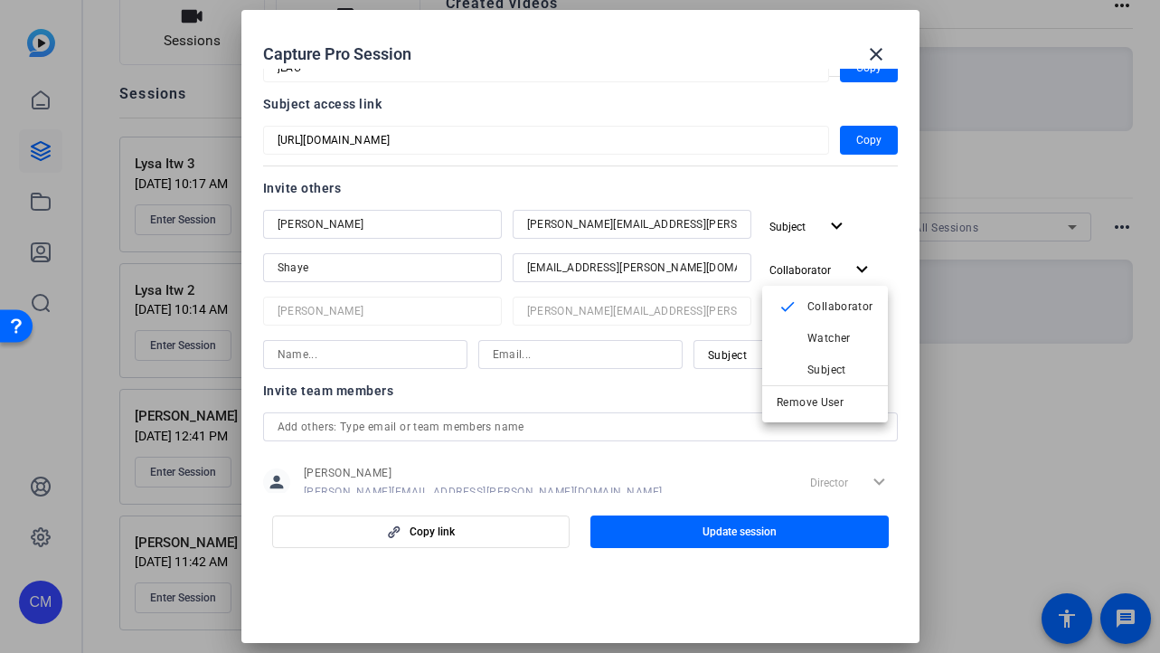
click at [774, 204] on div at bounding box center [580, 326] width 1160 height 653
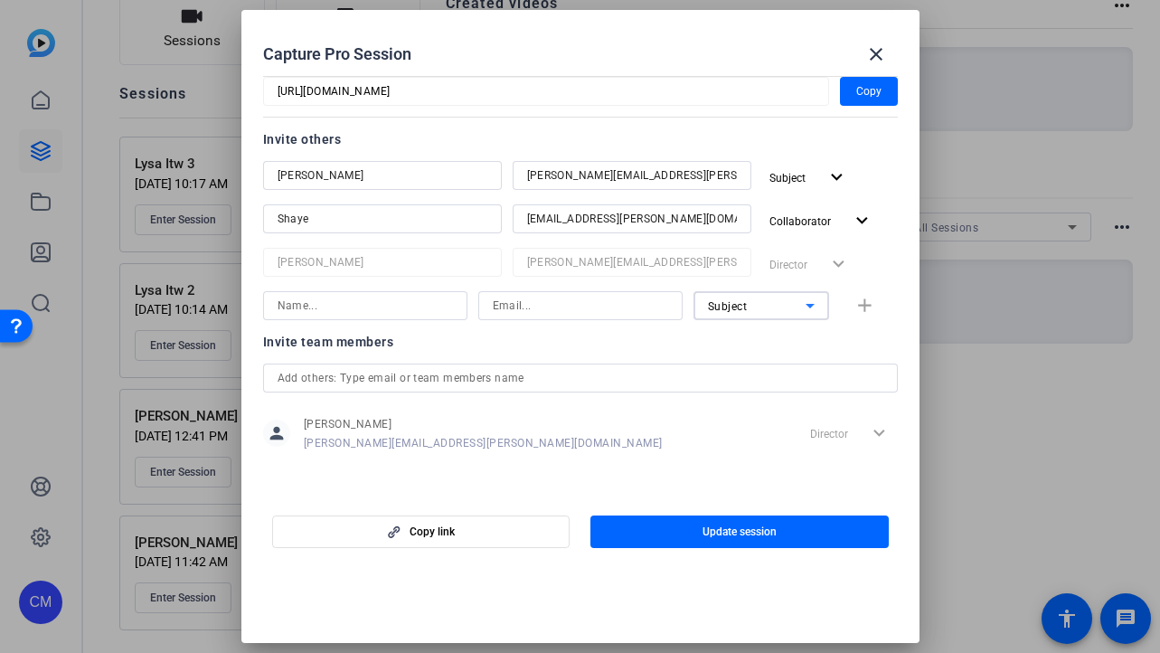
click at [788, 305] on div "Subject" at bounding box center [757, 306] width 98 height 23
click at [656, 340] on div at bounding box center [580, 326] width 1160 height 653
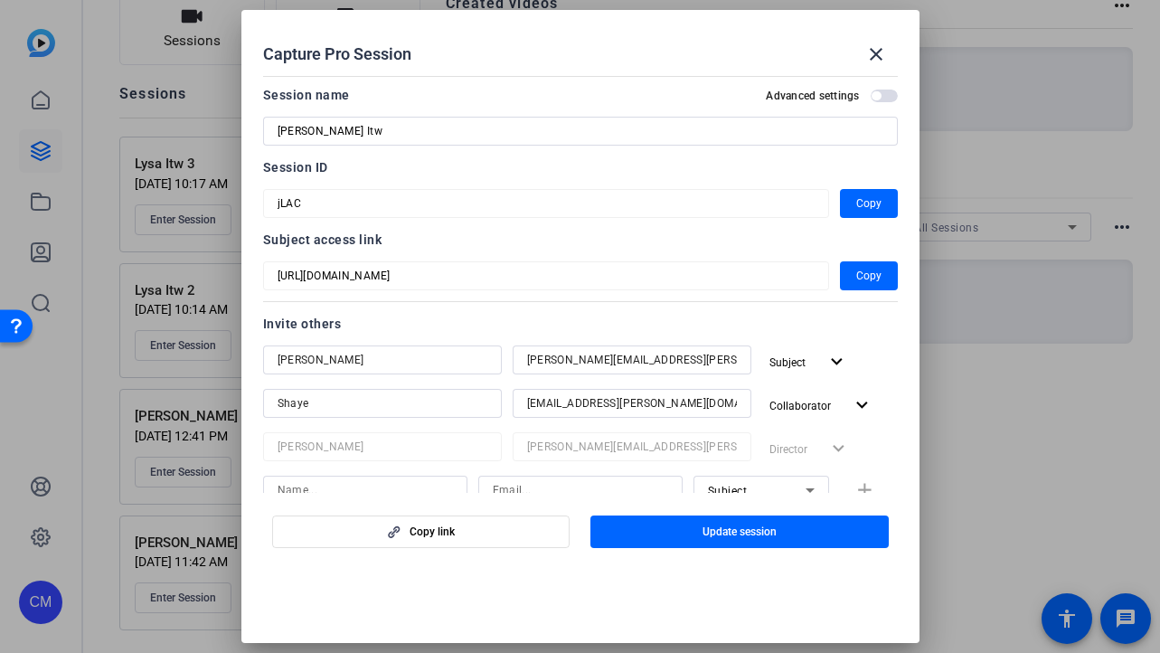
scroll to position [0, 0]
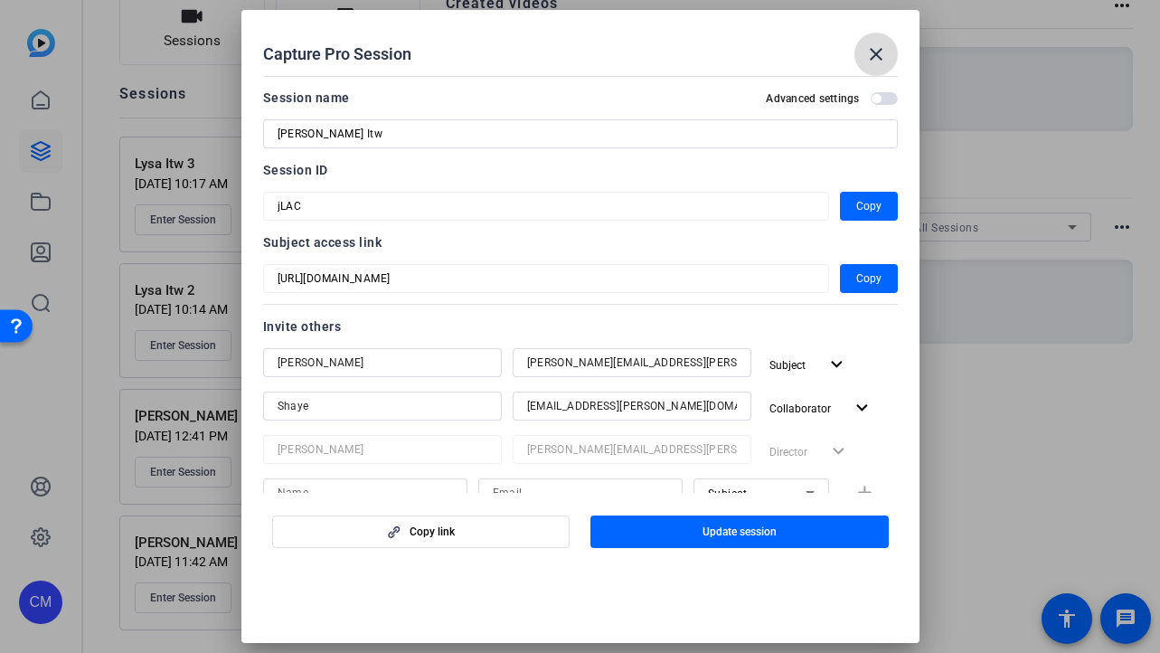
click at [882, 58] on mat-icon "close" at bounding box center [876, 54] width 22 height 22
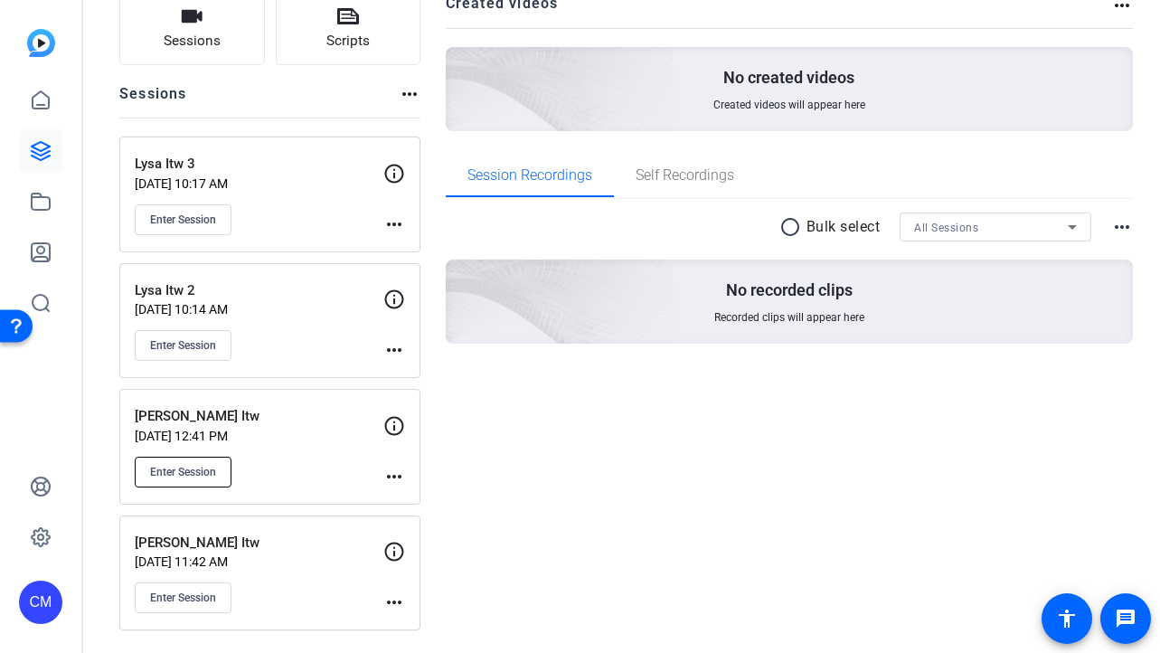
click at [192, 467] on span "Enter Session" at bounding box center [183, 472] width 66 height 14
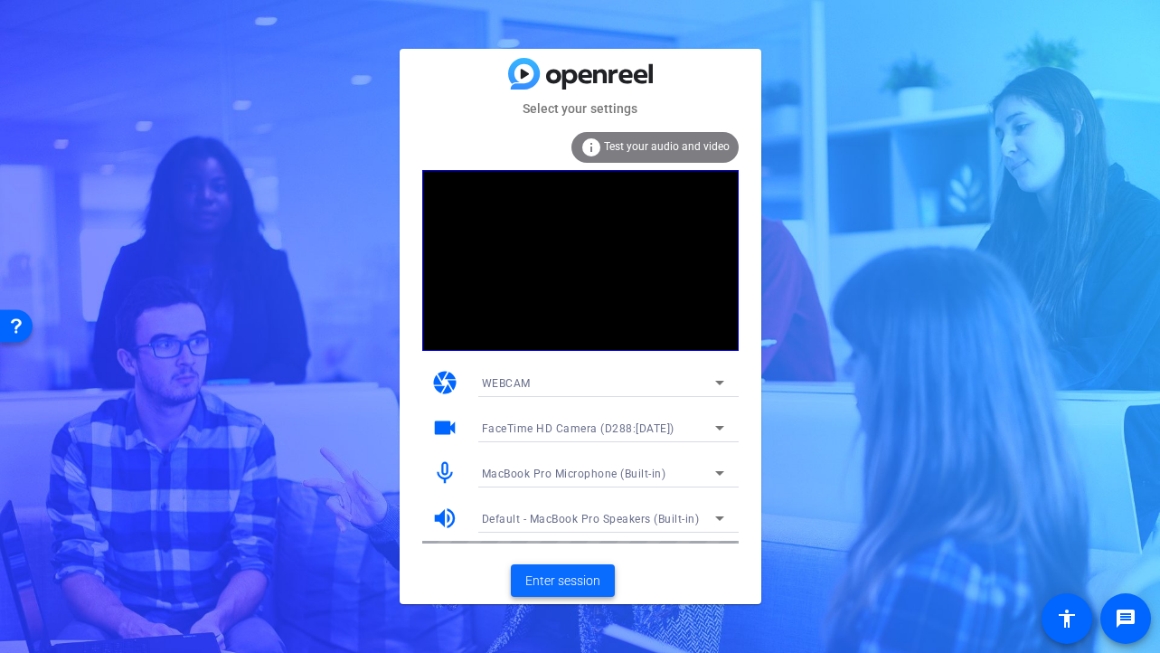
click at [560, 592] on span at bounding box center [563, 580] width 104 height 43
click at [539, 581] on span "Enter session" at bounding box center [562, 580] width 75 height 19
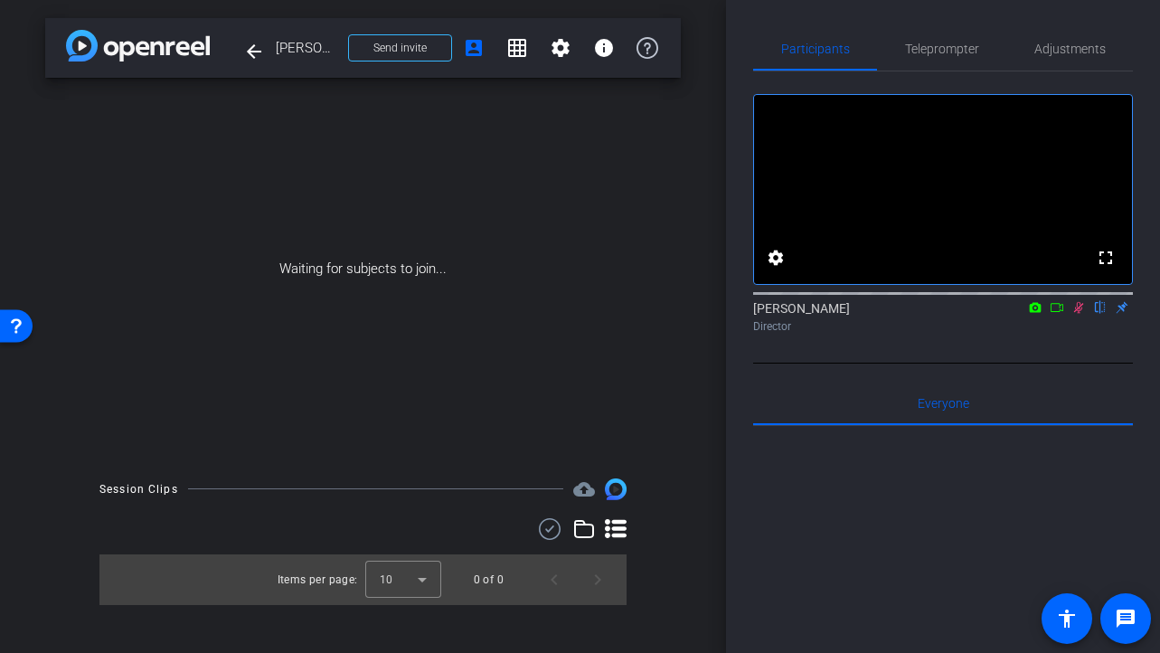
click at [1056, 314] on icon at bounding box center [1056, 307] width 14 height 13
